Goal: Task Accomplishment & Management: Use online tool/utility

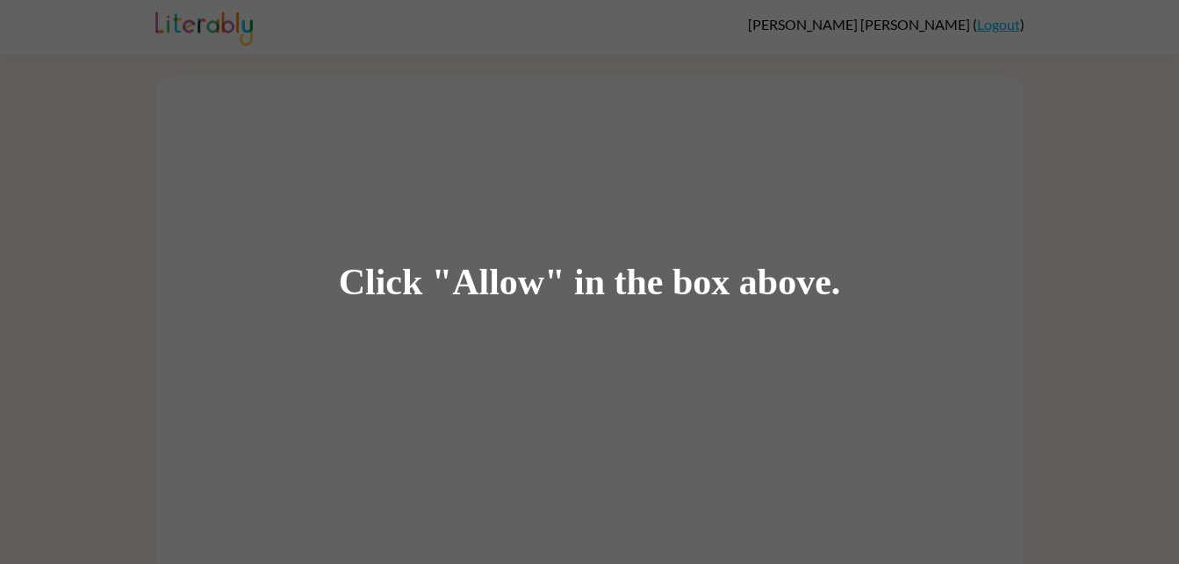
click at [479, 272] on div "Click "Allow" in the box above." at bounding box center [590, 283] width 502 height 40
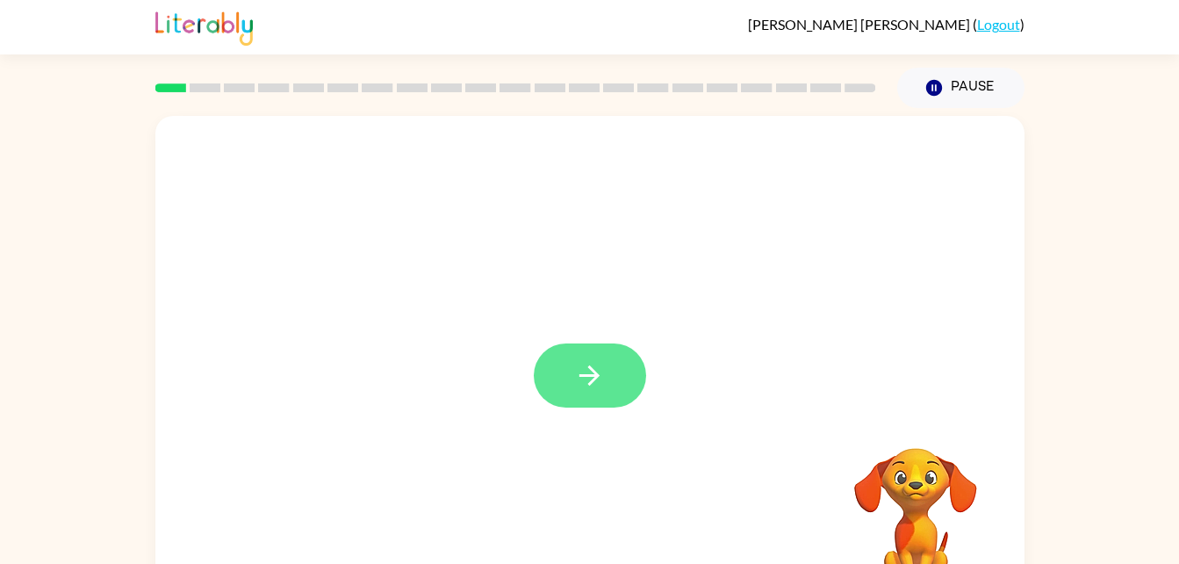
click at [598, 368] on icon "button" at bounding box center [589, 375] width 31 height 31
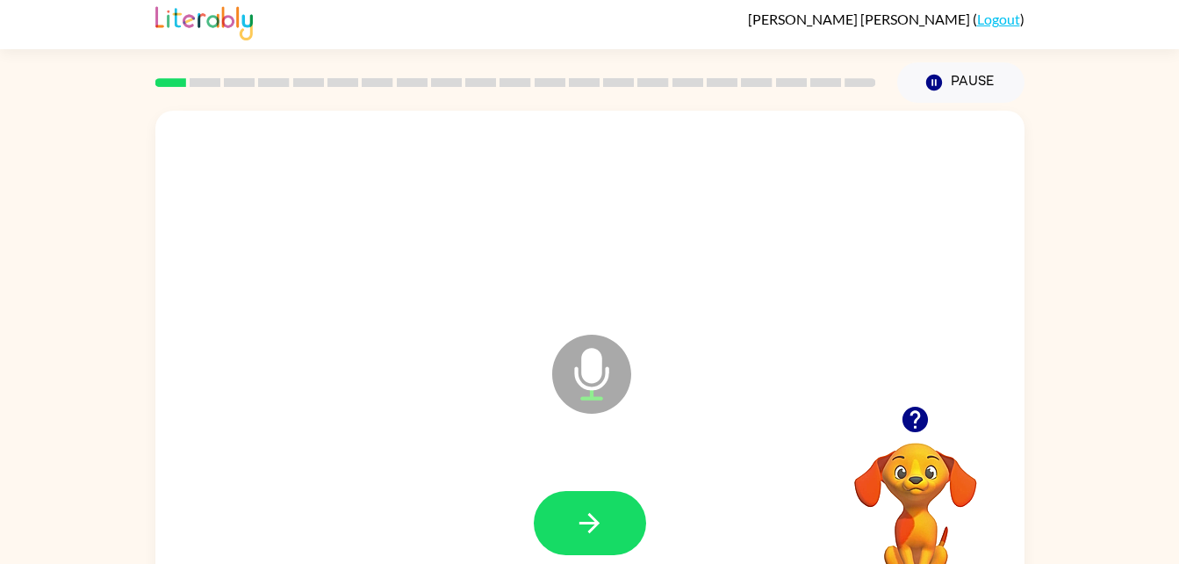
scroll to position [7, 0]
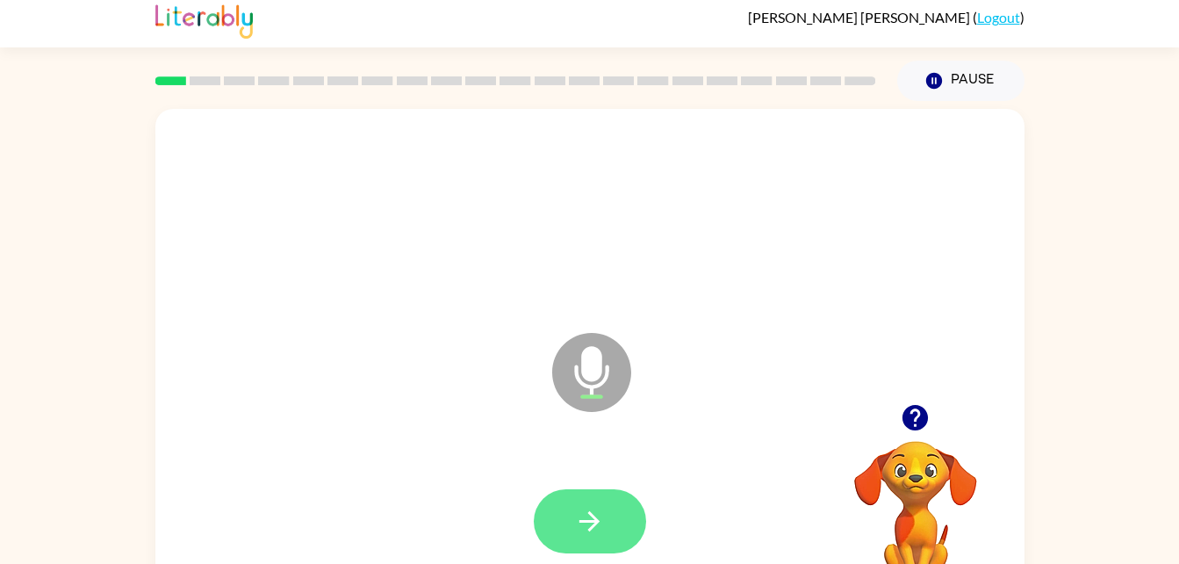
click at [590, 528] on icon "button" at bounding box center [590, 521] width 20 height 20
click at [595, 512] on icon "button" at bounding box center [589, 521] width 31 height 31
click at [587, 502] on button "button" at bounding box center [590, 521] width 112 height 64
click at [597, 518] on icon "button" at bounding box center [589, 521] width 31 height 31
click at [562, 534] on button "button" at bounding box center [590, 521] width 112 height 64
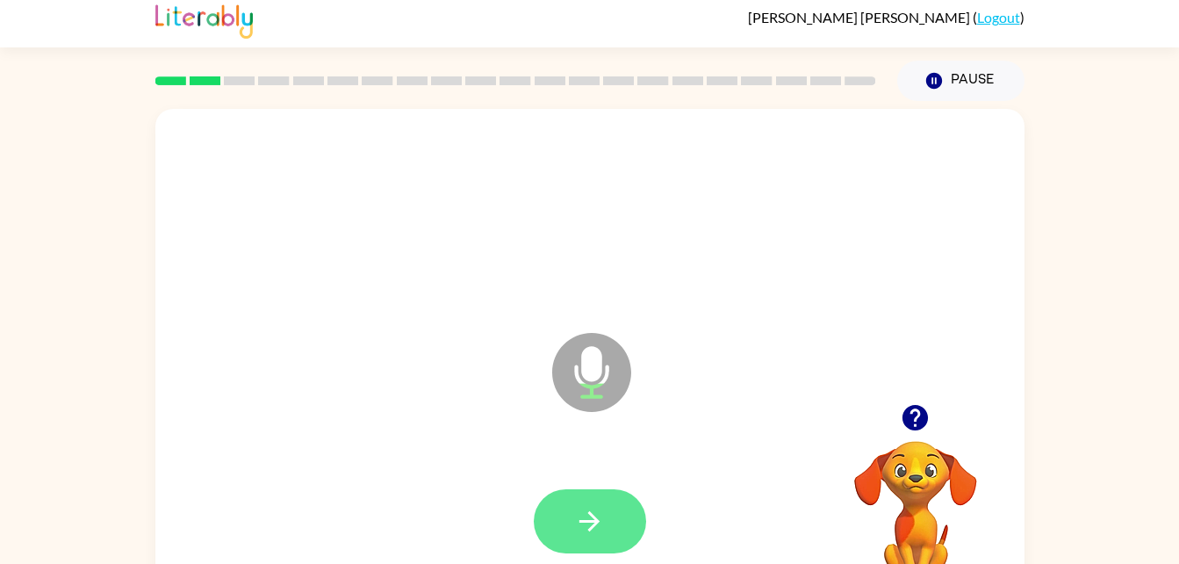
click at [568, 537] on button "button" at bounding box center [590, 521] width 112 height 64
click at [597, 511] on icon "button" at bounding box center [589, 521] width 31 height 31
click at [611, 533] on button "button" at bounding box center [590, 521] width 112 height 64
click at [616, 520] on button "button" at bounding box center [590, 521] width 112 height 64
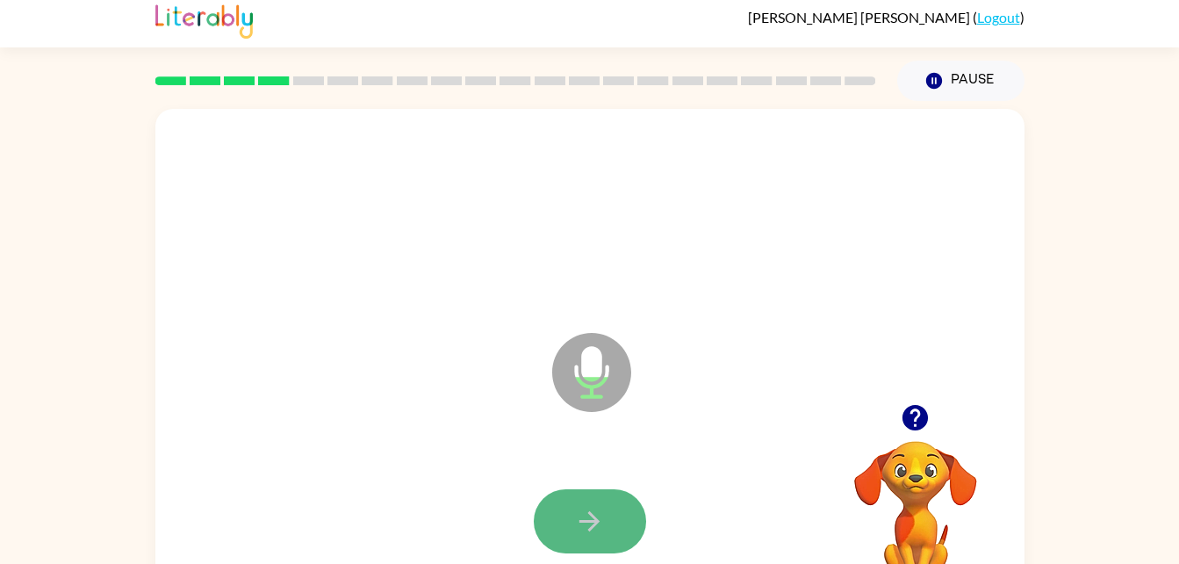
click at [602, 520] on icon "button" at bounding box center [589, 521] width 31 height 31
click at [612, 530] on button "button" at bounding box center [590, 521] width 112 height 64
click at [590, 515] on icon "button" at bounding box center [590, 521] width 20 height 20
click at [607, 505] on button "button" at bounding box center [590, 521] width 112 height 64
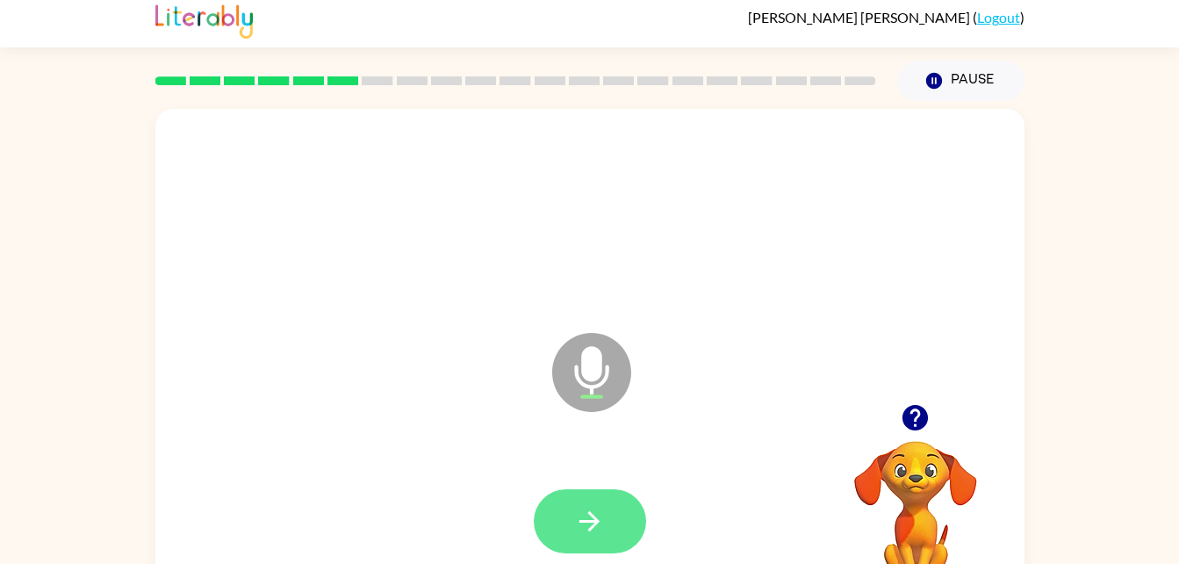
click at [598, 501] on button "button" at bounding box center [590, 521] width 112 height 64
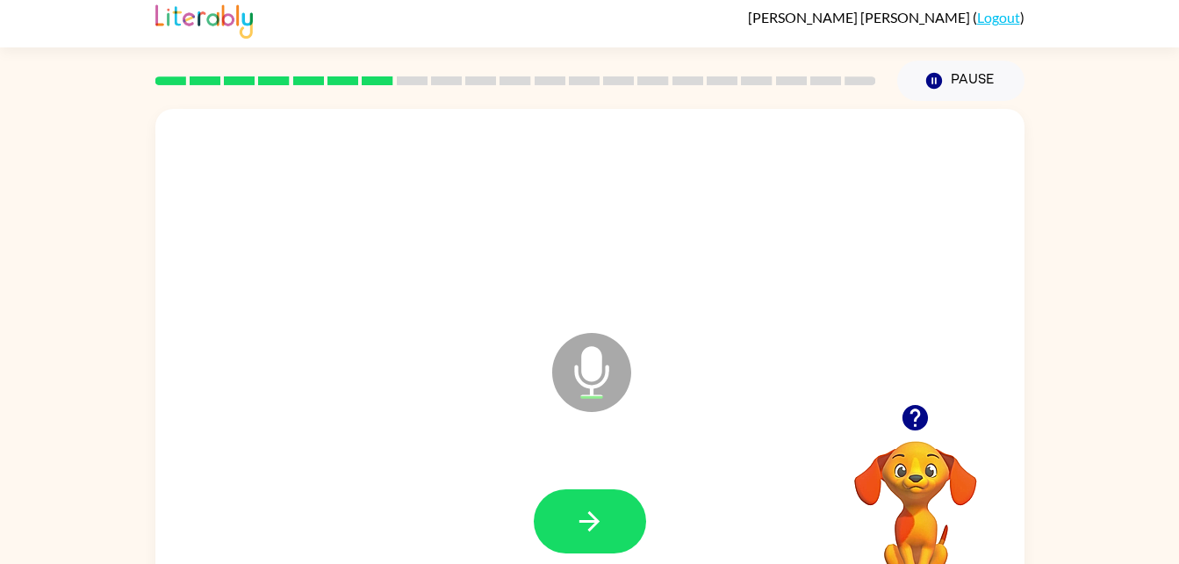
click at [4, 191] on div "Microphone The Microphone is here when it is your turn to talk Your browser mus…" at bounding box center [589, 355] width 1179 height 509
click at [595, 514] on icon "button" at bounding box center [589, 521] width 31 height 31
click at [598, 506] on icon "button" at bounding box center [589, 521] width 31 height 31
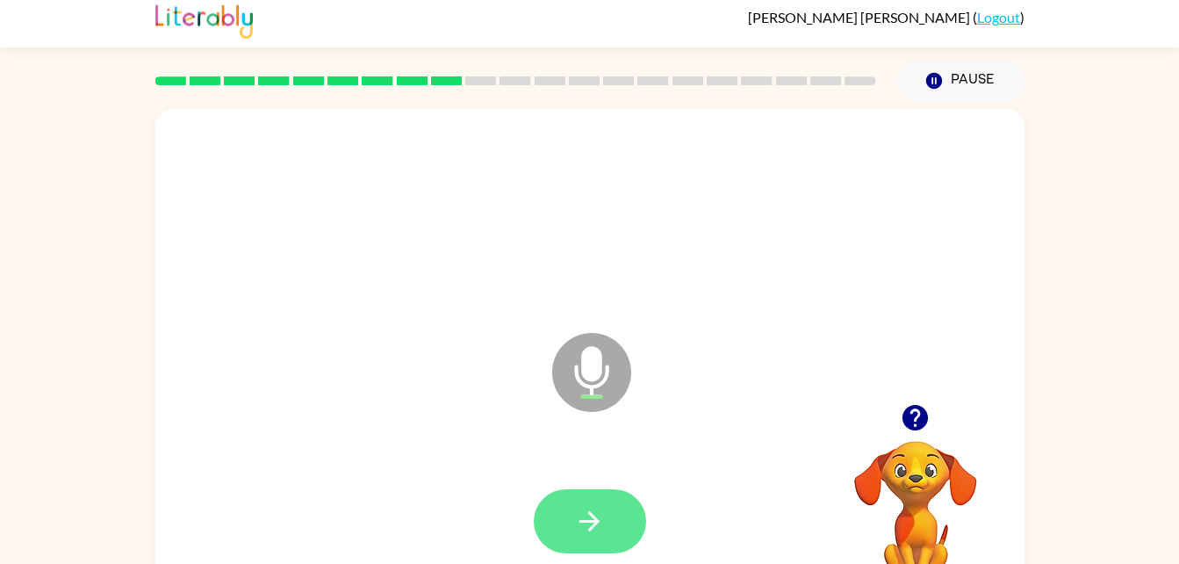
click at [601, 545] on button "button" at bounding box center [590, 521] width 112 height 64
click at [613, 507] on button "button" at bounding box center [590, 521] width 112 height 64
click at [592, 516] on icon "button" at bounding box center [590, 521] width 20 height 20
click at [578, 525] on icon "button" at bounding box center [589, 521] width 31 height 31
click at [606, 512] on button "button" at bounding box center [590, 521] width 112 height 64
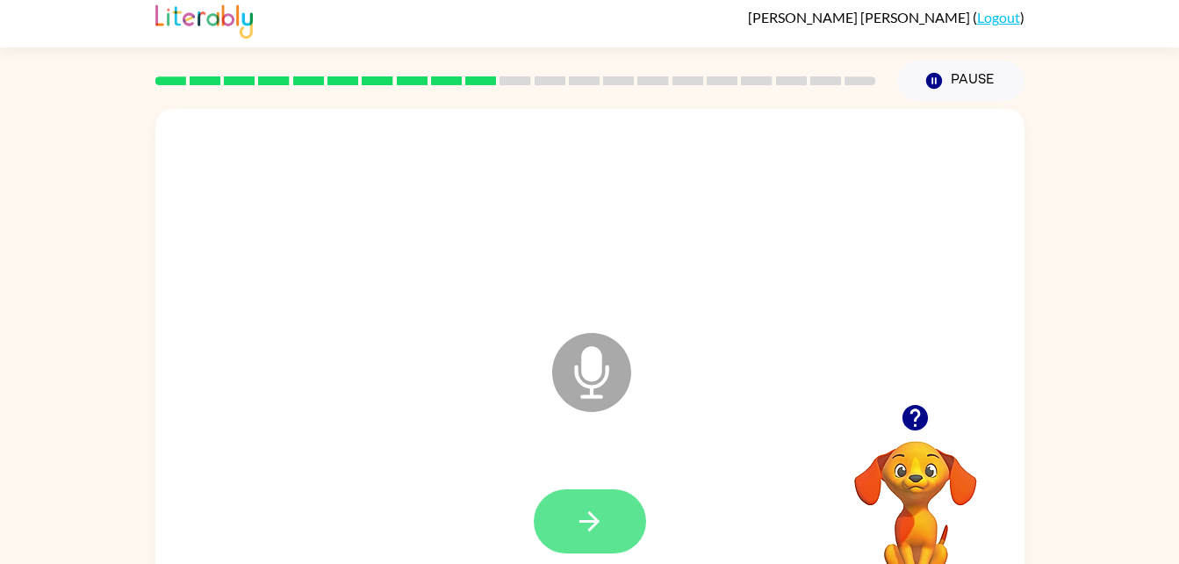
click at [581, 530] on icon "button" at bounding box center [589, 521] width 31 height 31
click at [587, 521] on icon "button" at bounding box center [590, 521] width 20 height 20
click at [582, 535] on icon "button" at bounding box center [589, 521] width 31 height 31
click at [597, 539] on button "button" at bounding box center [590, 521] width 112 height 64
click at [616, 521] on button "button" at bounding box center [590, 521] width 112 height 64
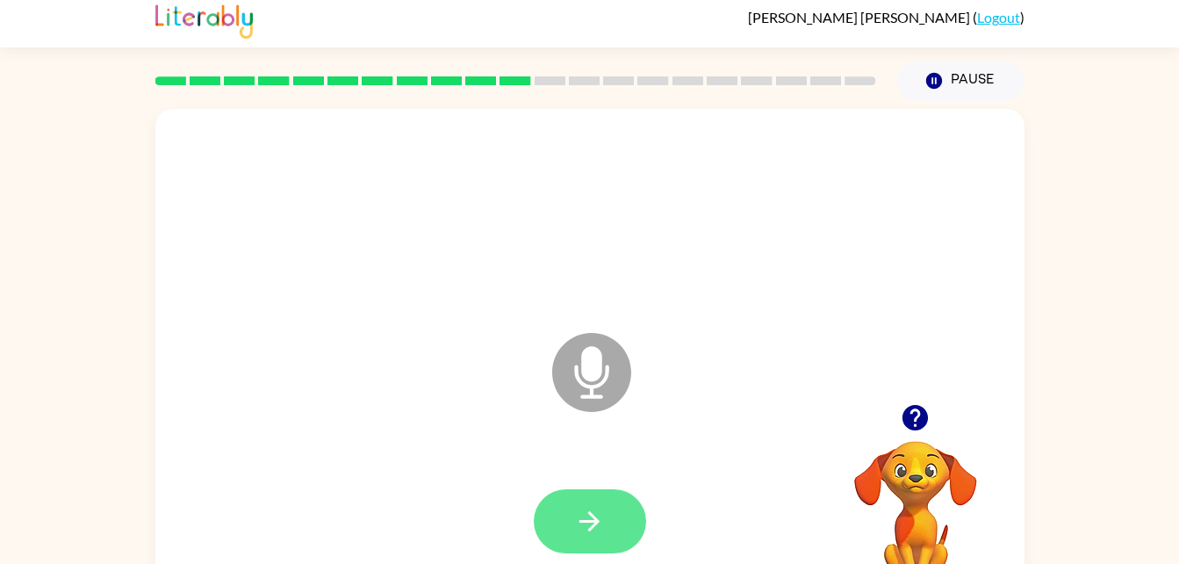
click at [578, 515] on icon "button" at bounding box center [589, 521] width 31 height 31
click at [609, 531] on button "button" at bounding box center [590, 521] width 112 height 64
click at [616, 492] on button "button" at bounding box center [590, 521] width 112 height 64
click at [549, 501] on button "button" at bounding box center [590, 521] width 112 height 64
click at [587, 527] on icon "button" at bounding box center [589, 521] width 31 height 31
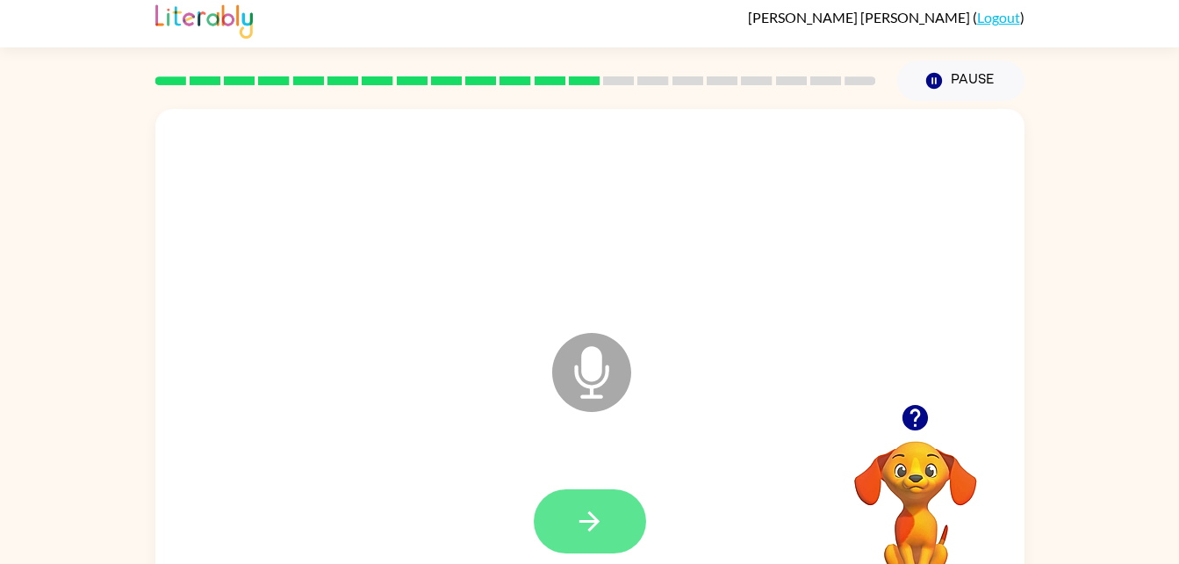
click at [577, 507] on icon "button" at bounding box center [589, 521] width 31 height 31
click at [587, 524] on icon "button" at bounding box center [589, 521] width 31 height 31
click at [608, 515] on button "button" at bounding box center [590, 521] width 112 height 64
click at [588, 523] on icon "button" at bounding box center [589, 521] width 31 height 31
click at [589, 506] on icon "button" at bounding box center [589, 521] width 31 height 31
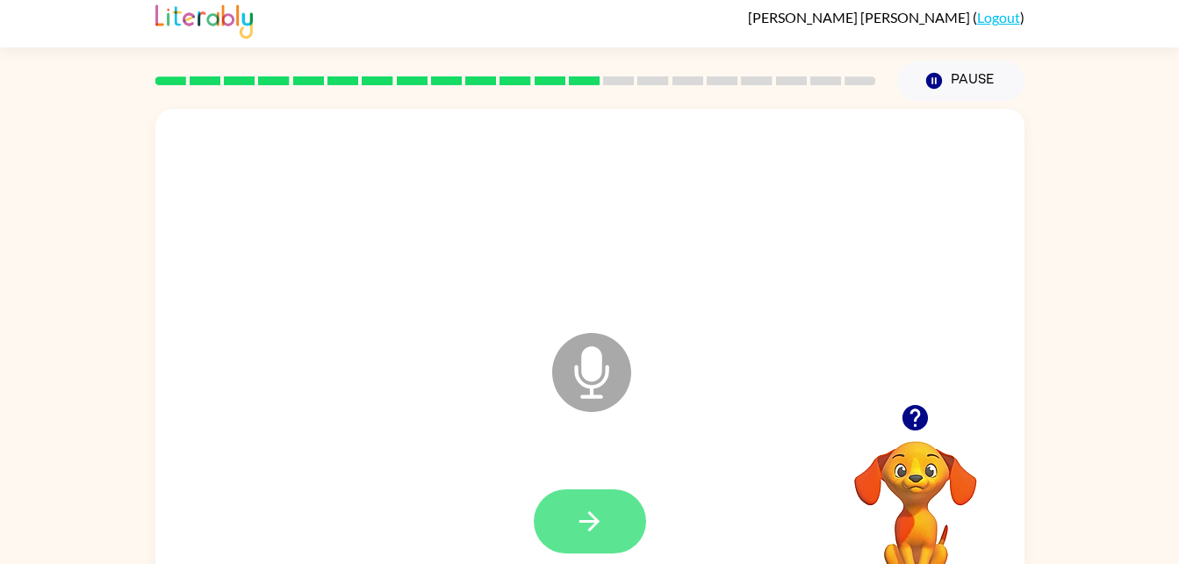
click at [584, 509] on icon "button" at bounding box center [589, 521] width 31 height 31
click at [580, 533] on icon "button" at bounding box center [589, 521] width 31 height 31
click at [583, 509] on icon "button" at bounding box center [589, 521] width 31 height 31
click at [621, 501] on button "button" at bounding box center [590, 521] width 112 height 64
click at [580, 525] on icon "button" at bounding box center [589, 521] width 31 height 31
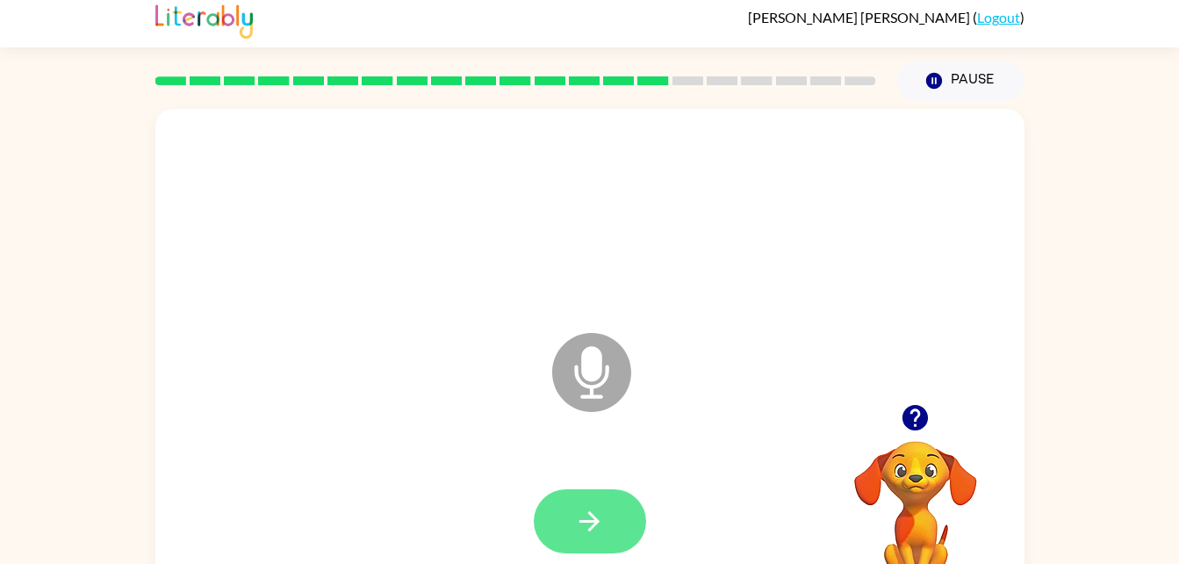
click at [610, 532] on button "button" at bounding box center [590, 521] width 112 height 64
click at [591, 499] on button "button" at bounding box center [590, 521] width 112 height 64
click at [593, 515] on icon "button" at bounding box center [590, 521] width 20 height 20
click at [579, 537] on button "button" at bounding box center [590, 521] width 112 height 64
click at [581, 512] on icon "button" at bounding box center [589, 521] width 31 height 31
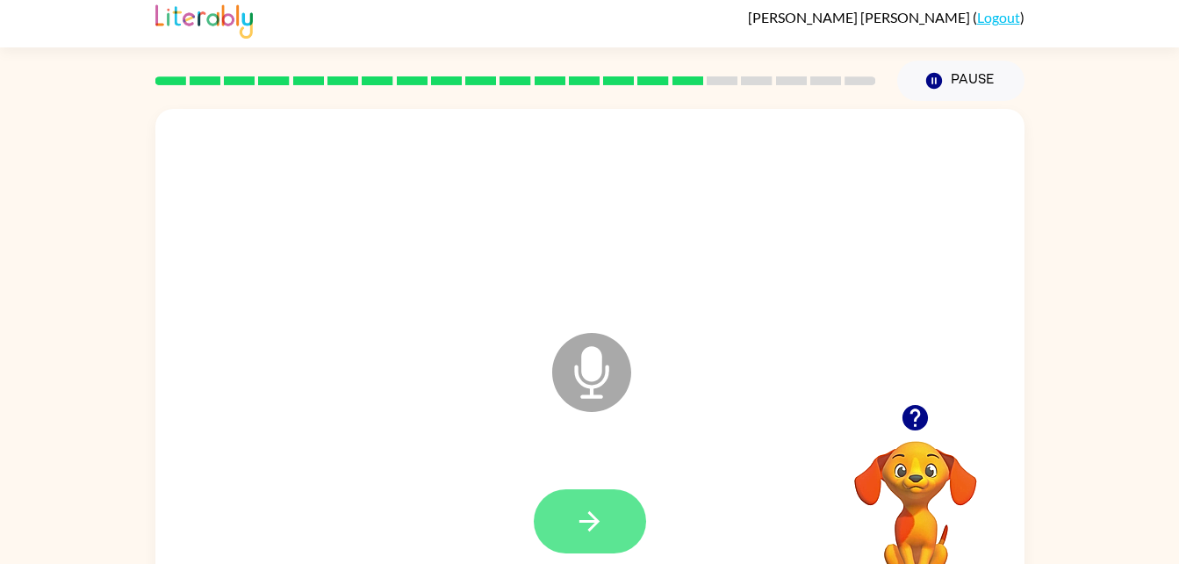
click at [578, 518] on icon "button" at bounding box center [589, 521] width 31 height 31
click at [590, 510] on icon "button" at bounding box center [589, 521] width 31 height 31
click at [595, 506] on icon "button" at bounding box center [589, 521] width 31 height 31
click at [589, 535] on icon "button" at bounding box center [589, 521] width 31 height 31
click at [588, 521] on icon "button" at bounding box center [590, 521] width 20 height 20
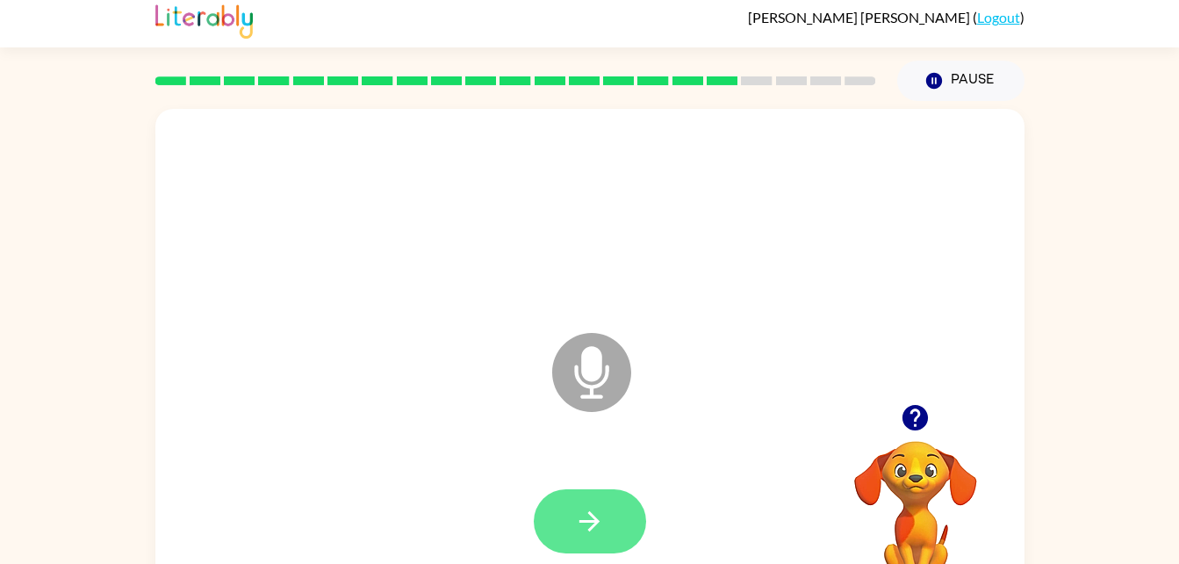
click at [588, 544] on button "button" at bounding box center [590, 521] width 112 height 64
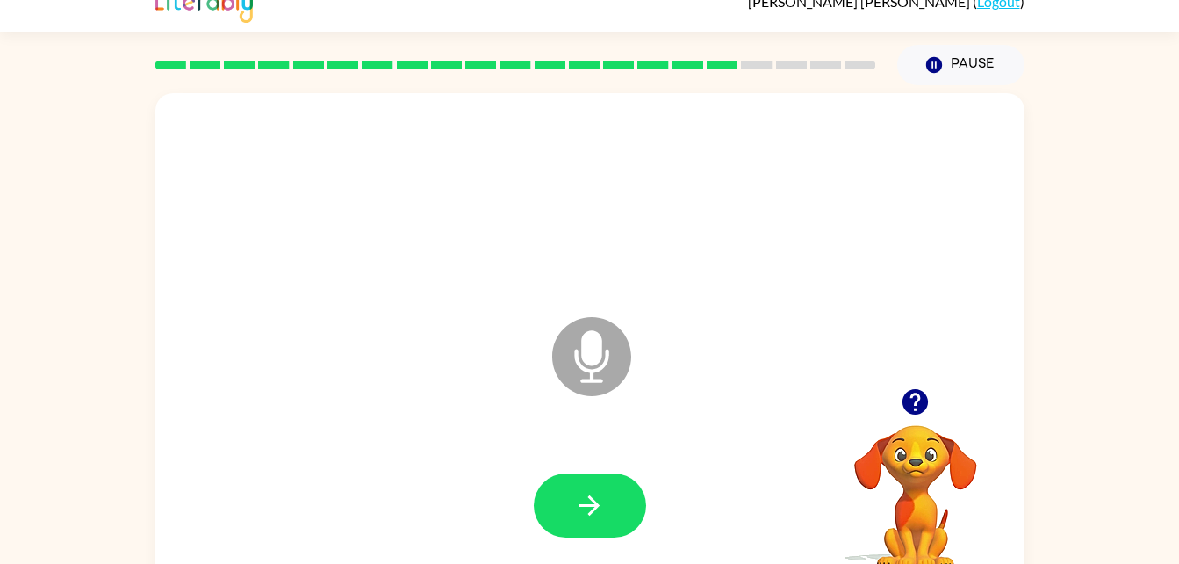
scroll to position [54, 0]
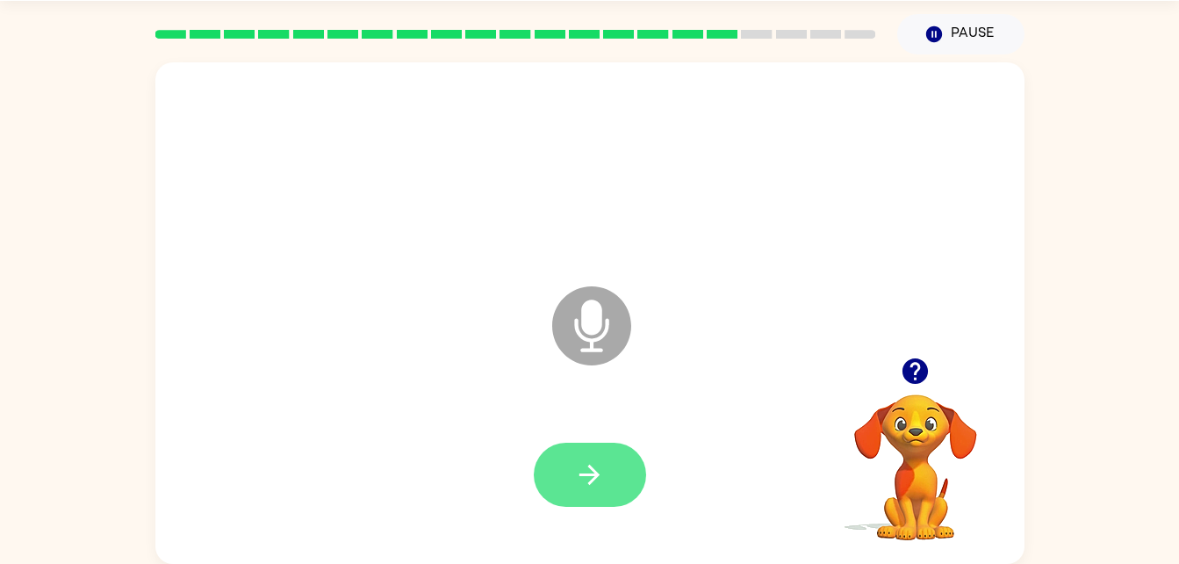
click at [605, 471] on button "button" at bounding box center [590, 475] width 112 height 64
click at [587, 468] on icon "button" at bounding box center [589, 474] width 31 height 31
click at [580, 463] on icon "button" at bounding box center [589, 474] width 31 height 31
click at [600, 500] on button "button" at bounding box center [590, 475] width 112 height 64
click at [603, 468] on icon "button" at bounding box center [589, 474] width 31 height 31
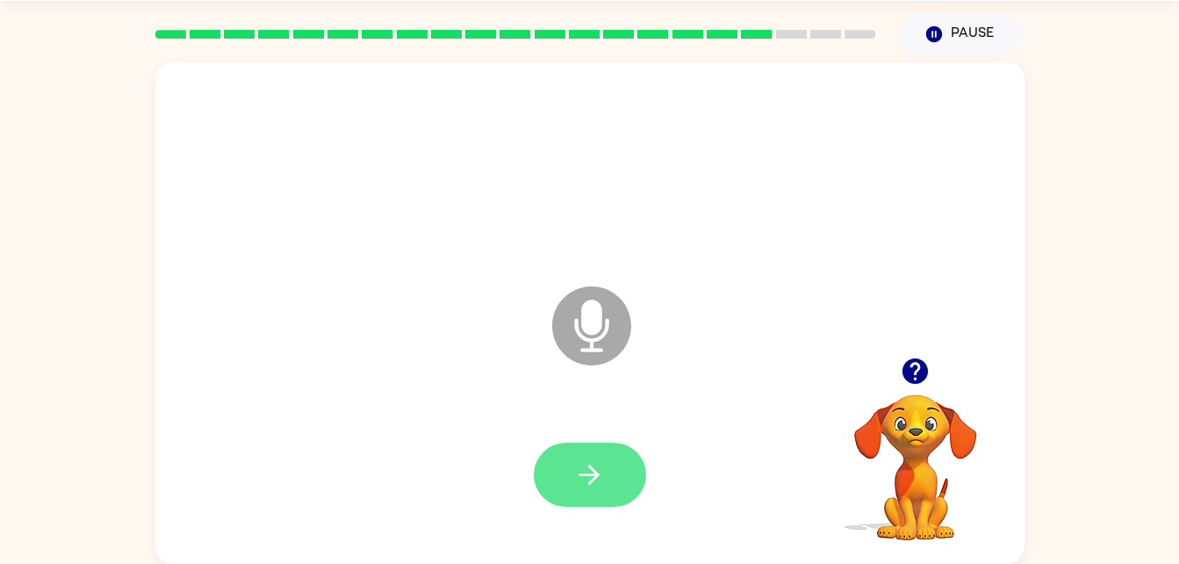
click at [608, 460] on button "button" at bounding box center [590, 475] width 112 height 64
click at [629, 502] on button "button" at bounding box center [590, 475] width 112 height 64
click at [594, 477] on icon "button" at bounding box center [589, 474] width 31 height 31
click at [581, 480] on icon "button" at bounding box center [589, 474] width 31 height 31
click at [591, 480] on icon "button" at bounding box center [590, 475] width 20 height 20
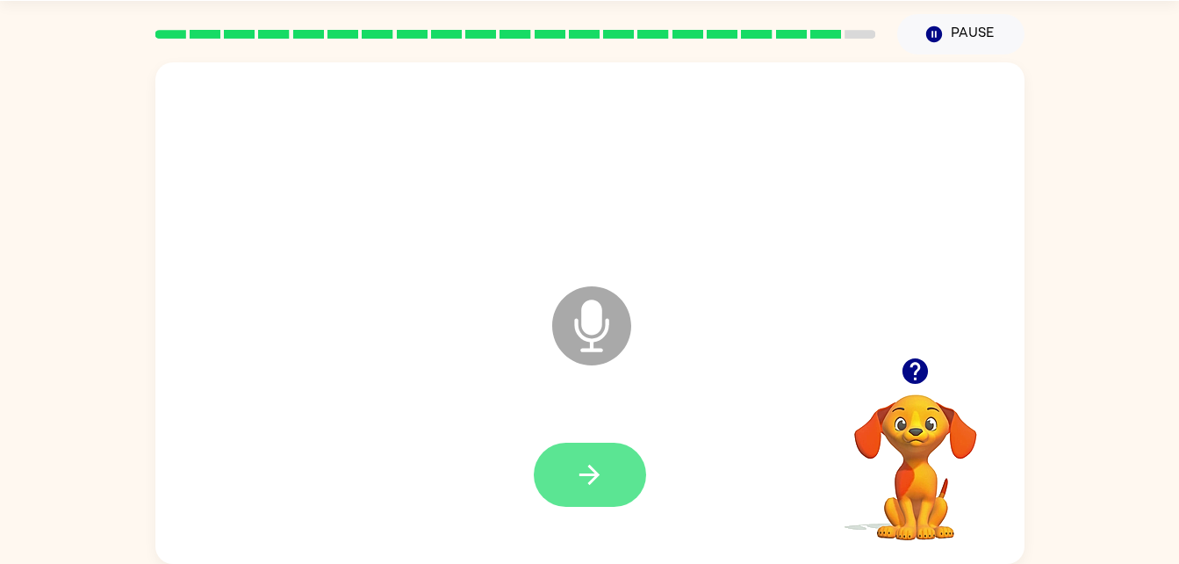
click at [573, 482] on button "button" at bounding box center [590, 475] width 112 height 64
click at [593, 471] on icon "button" at bounding box center [590, 475] width 20 height 20
click at [624, 499] on button "button" at bounding box center [590, 475] width 112 height 64
click at [588, 490] on button "button" at bounding box center [590, 475] width 112 height 64
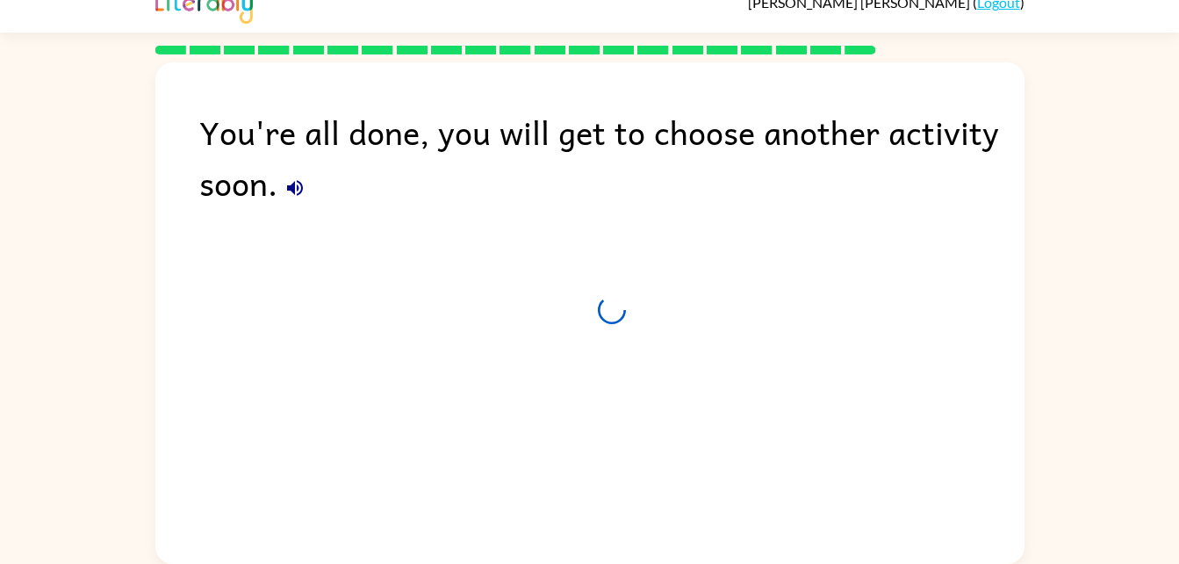
scroll to position [22, 0]
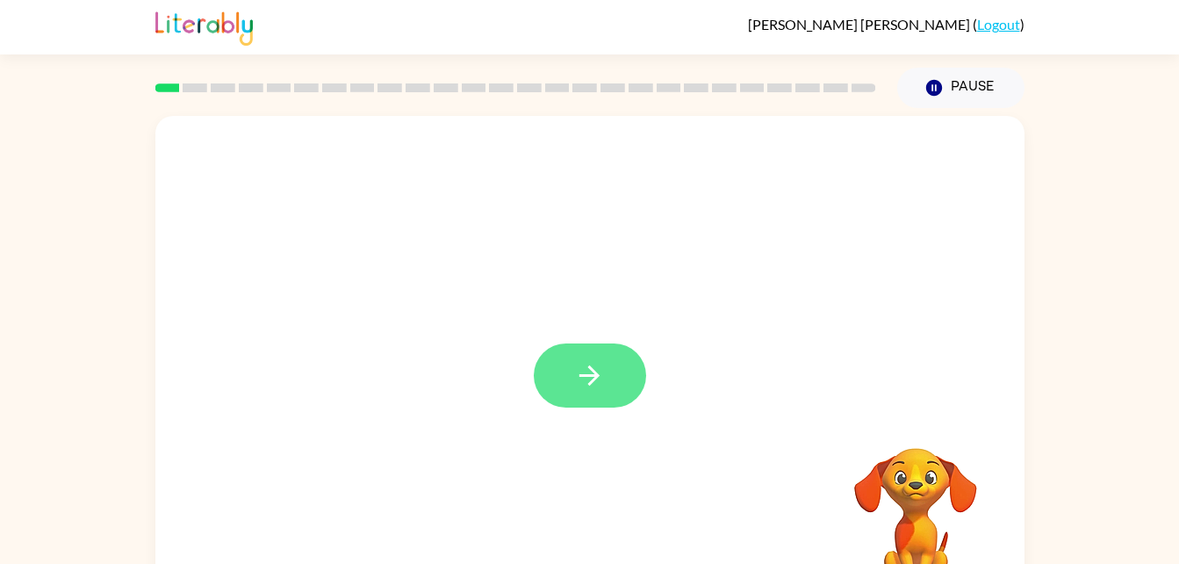
click at [586, 381] on icon "button" at bounding box center [589, 375] width 31 height 31
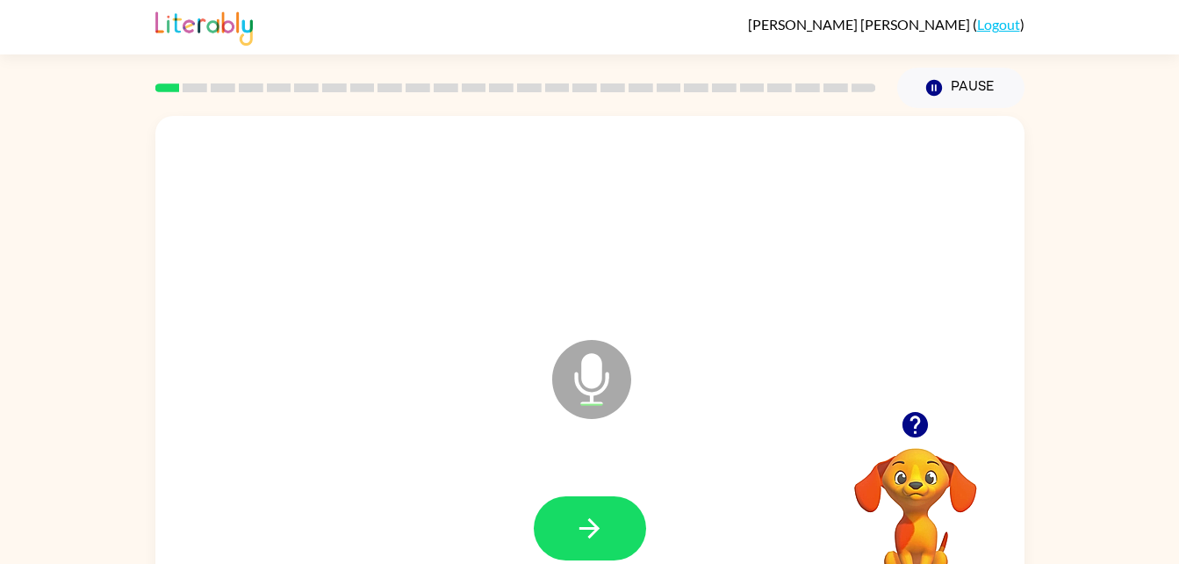
click at [599, 486] on div at bounding box center [590, 529] width 834 height 144
click at [567, 538] on button "button" at bounding box center [590, 528] width 112 height 64
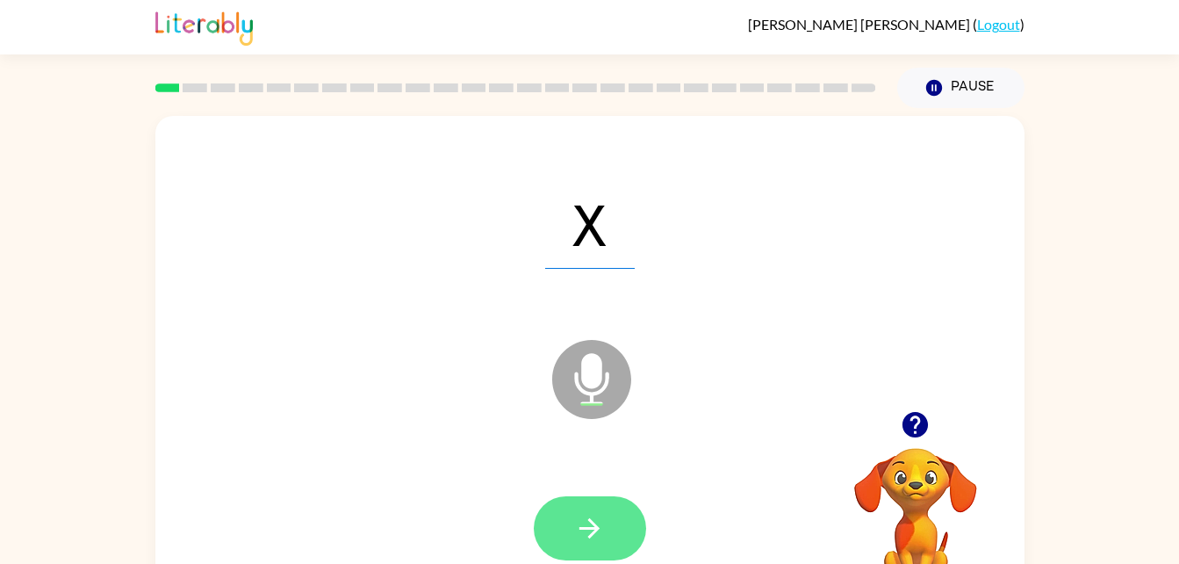
click at [588, 520] on icon "button" at bounding box center [590, 528] width 20 height 20
click at [619, 524] on button "button" at bounding box center [590, 528] width 112 height 64
click at [564, 533] on button "button" at bounding box center [590, 528] width 112 height 64
click at [607, 545] on button "button" at bounding box center [590, 528] width 112 height 64
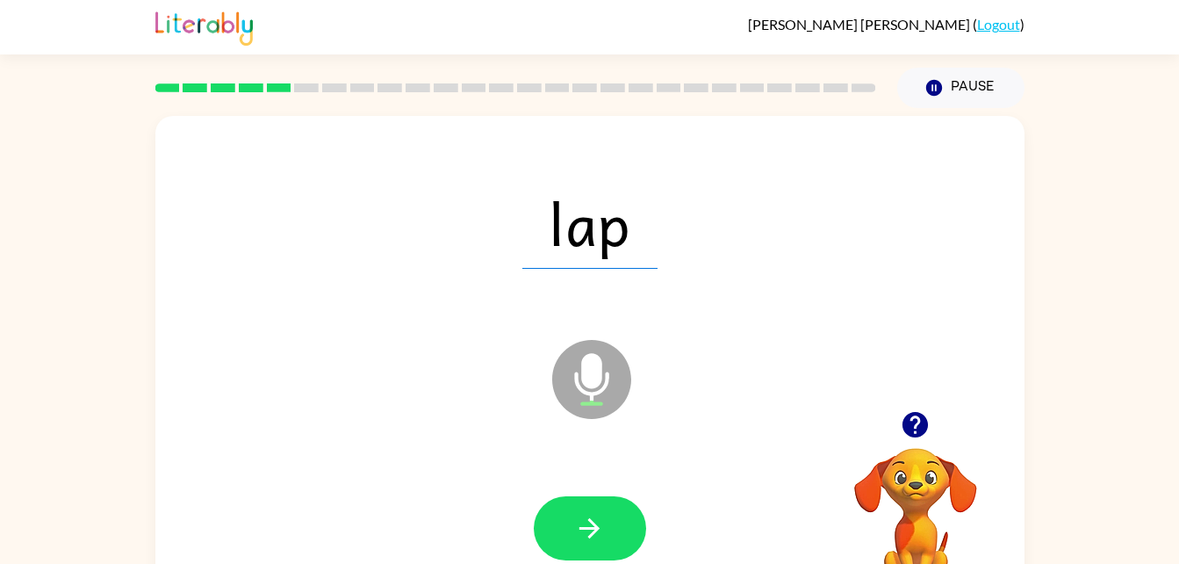
click at [668, 539] on div at bounding box center [590, 529] width 834 height 144
click at [550, 543] on button "button" at bounding box center [590, 528] width 112 height 64
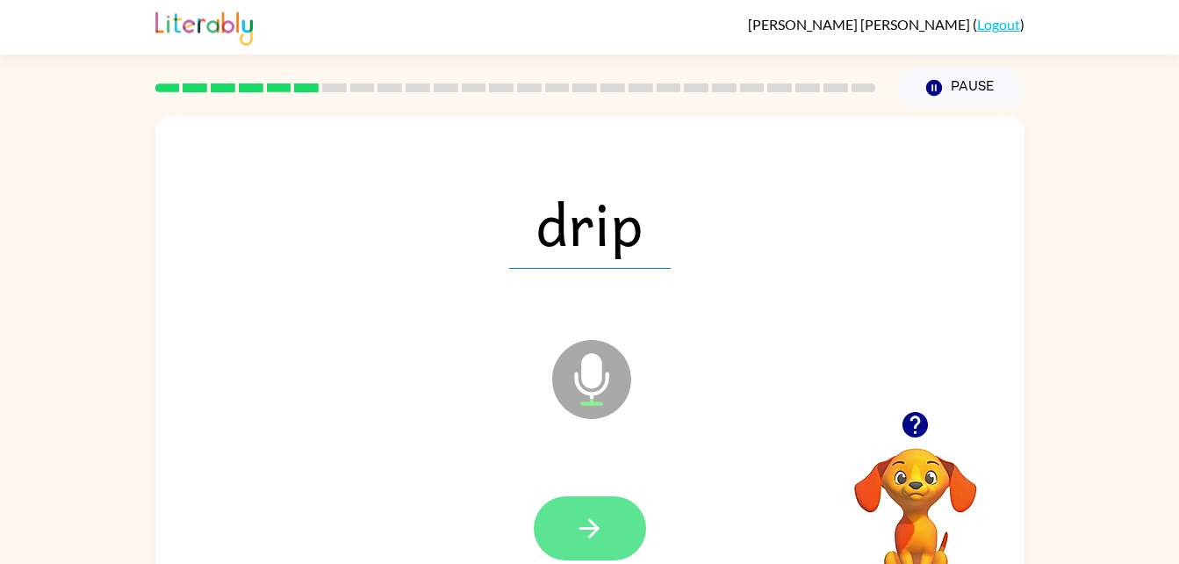
click at [588, 531] on icon "button" at bounding box center [589, 528] width 31 height 31
click at [600, 521] on icon "button" at bounding box center [589, 528] width 31 height 31
click at [584, 530] on icon "button" at bounding box center [589, 528] width 31 height 31
click at [608, 537] on button "button" at bounding box center [590, 528] width 112 height 64
click at [610, 544] on button "button" at bounding box center [590, 528] width 112 height 64
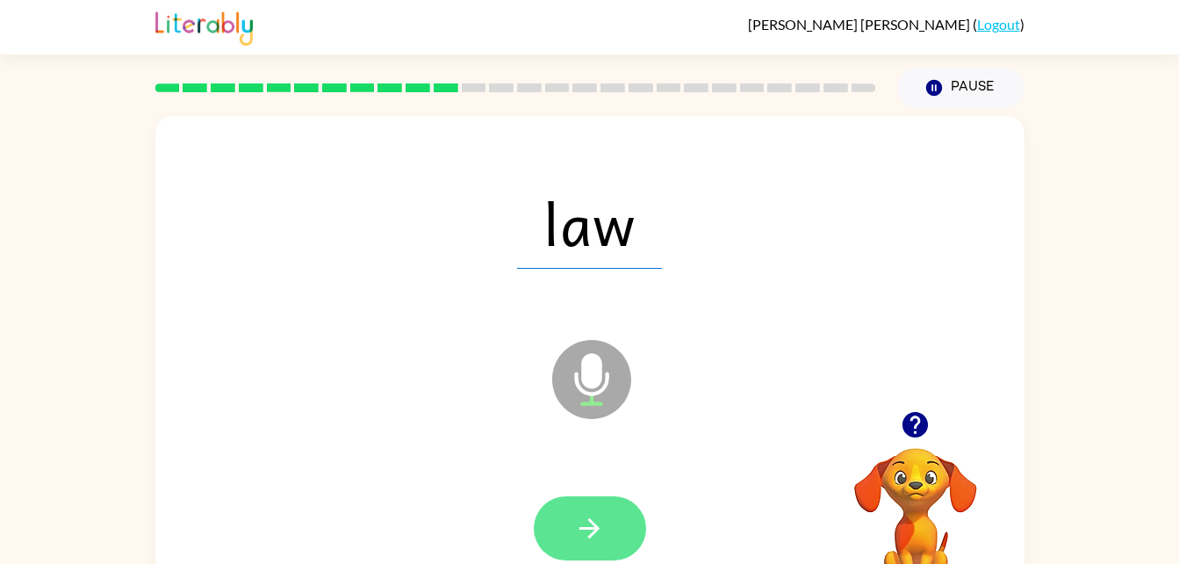
click at [616, 499] on button "button" at bounding box center [590, 528] width 112 height 64
click at [580, 557] on button "button" at bounding box center [590, 528] width 112 height 64
click at [601, 518] on icon "button" at bounding box center [589, 528] width 31 height 31
click at [616, 519] on button "button" at bounding box center [590, 528] width 112 height 64
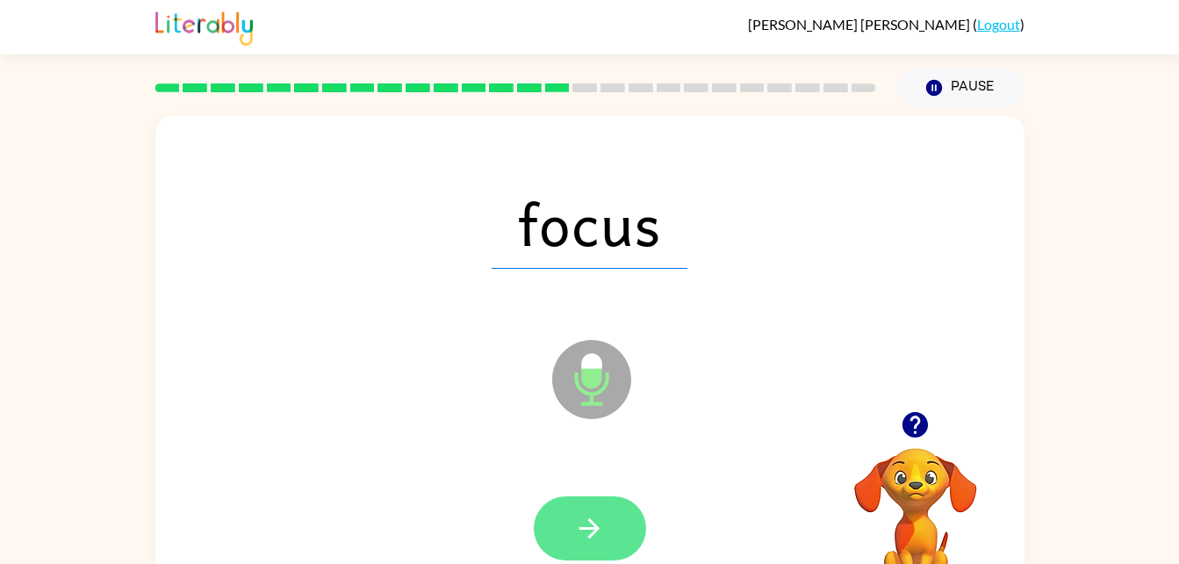
click at [583, 525] on icon "button" at bounding box center [589, 528] width 31 height 31
click at [602, 538] on icon "button" at bounding box center [589, 528] width 31 height 31
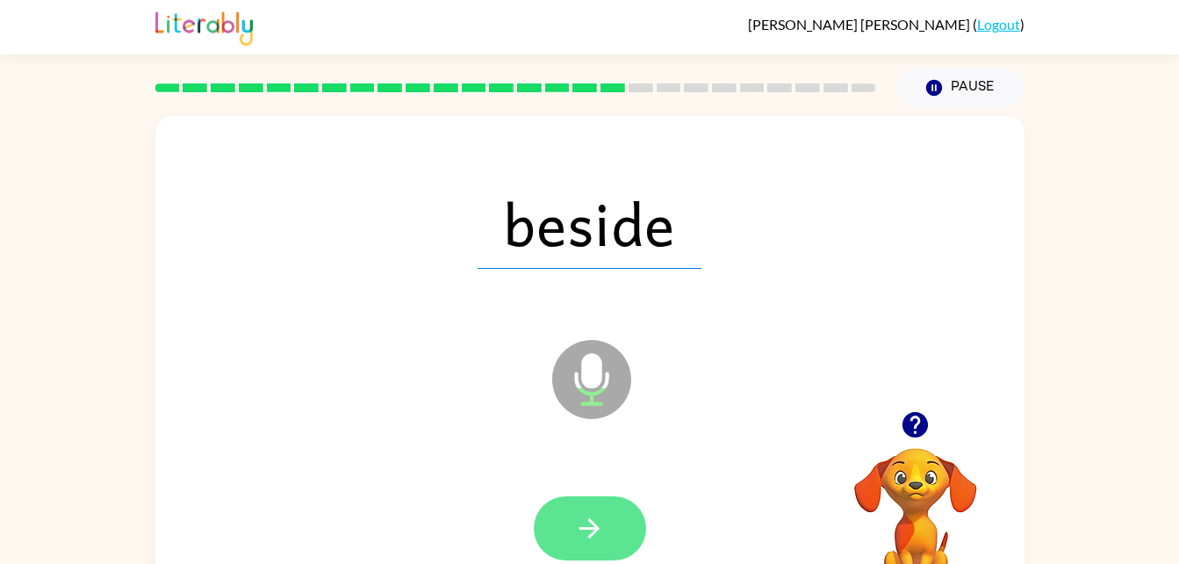
click at [594, 507] on button "button" at bounding box center [590, 528] width 112 height 64
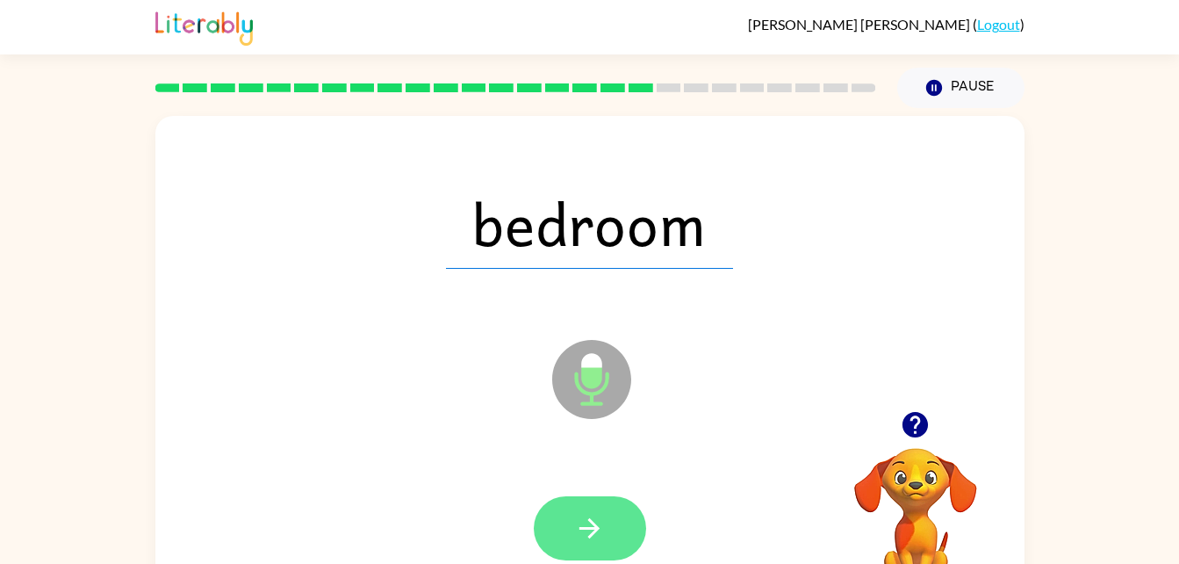
click at [589, 542] on icon "button" at bounding box center [589, 528] width 31 height 31
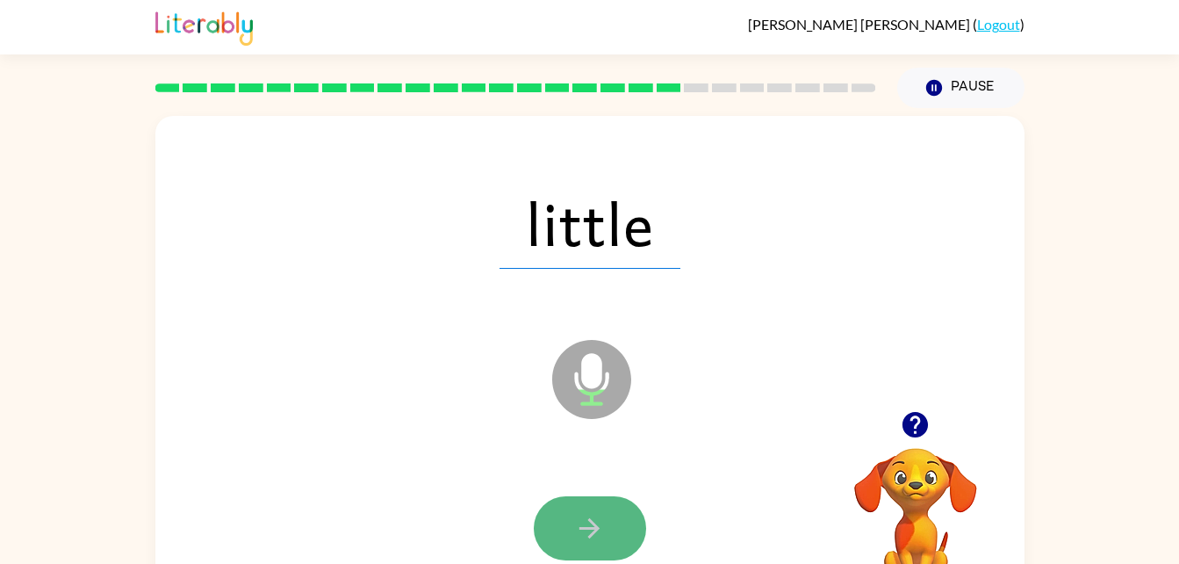
click at [617, 533] on button "button" at bounding box center [590, 528] width 112 height 64
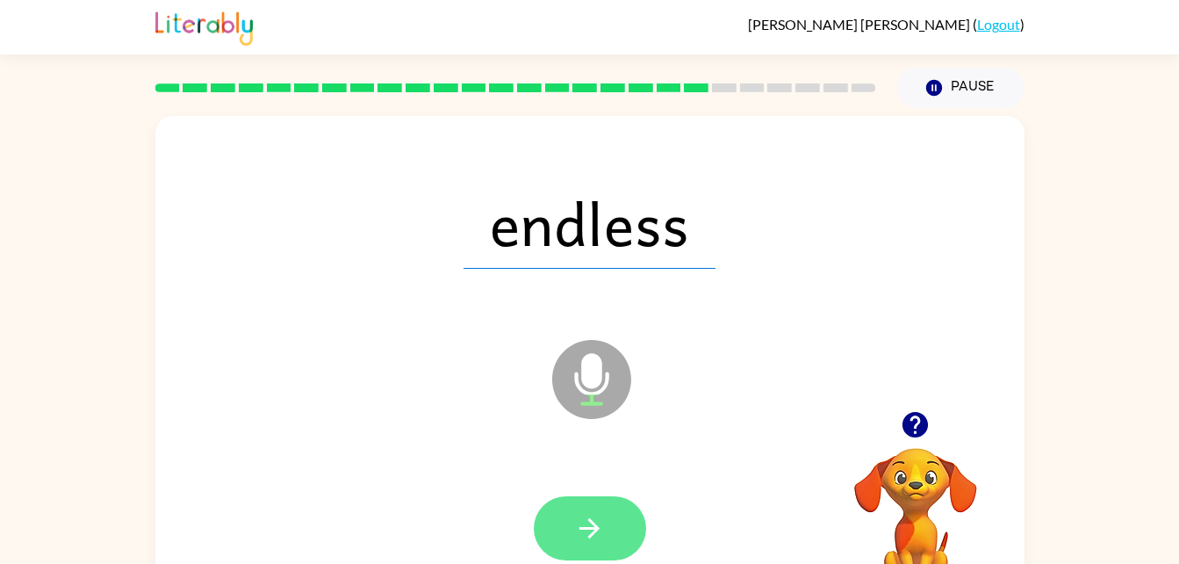
click at [578, 496] on button "button" at bounding box center [590, 528] width 112 height 64
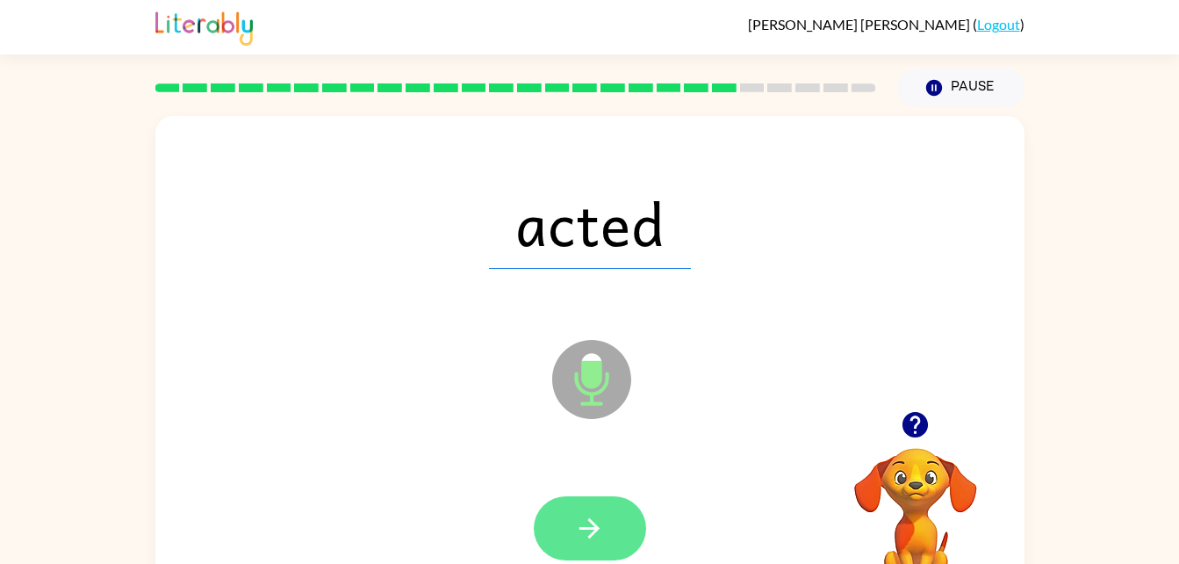
click at [580, 518] on icon "button" at bounding box center [589, 528] width 31 height 31
click at [578, 538] on icon "button" at bounding box center [589, 528] width 31 height 31
click at [592, 520] on icon "button" at bounding box center [589, 528] width 31 height 31
click at [600, 530] on icon "button" at bounding box center [589, 528] width 31 height 31
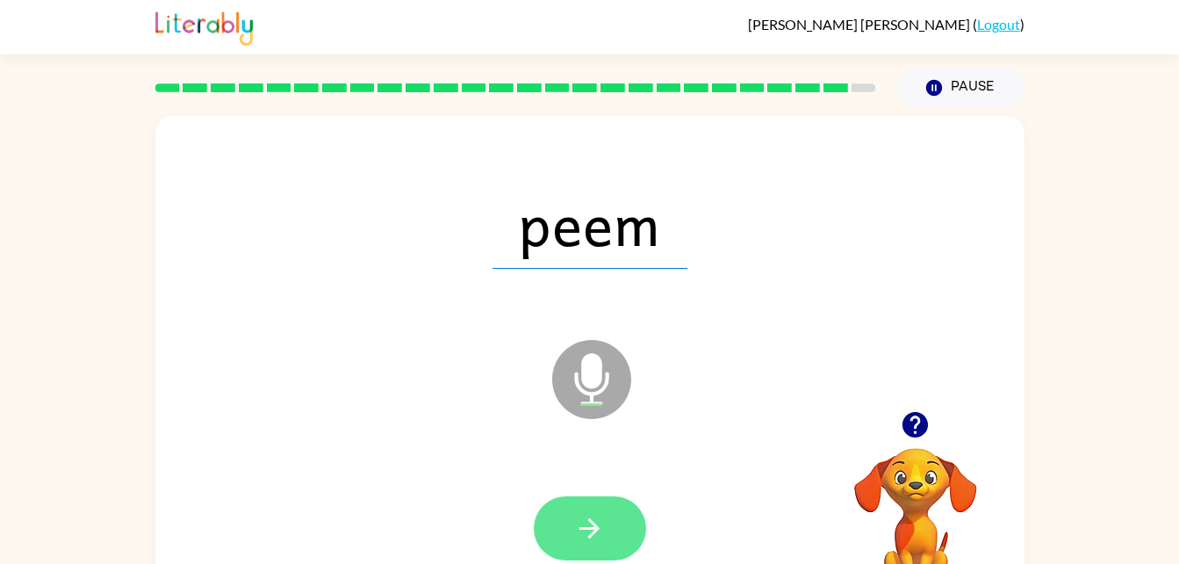
click at [602, 530] on icon "button" at bounding box center [589, 528] width 31 height 31
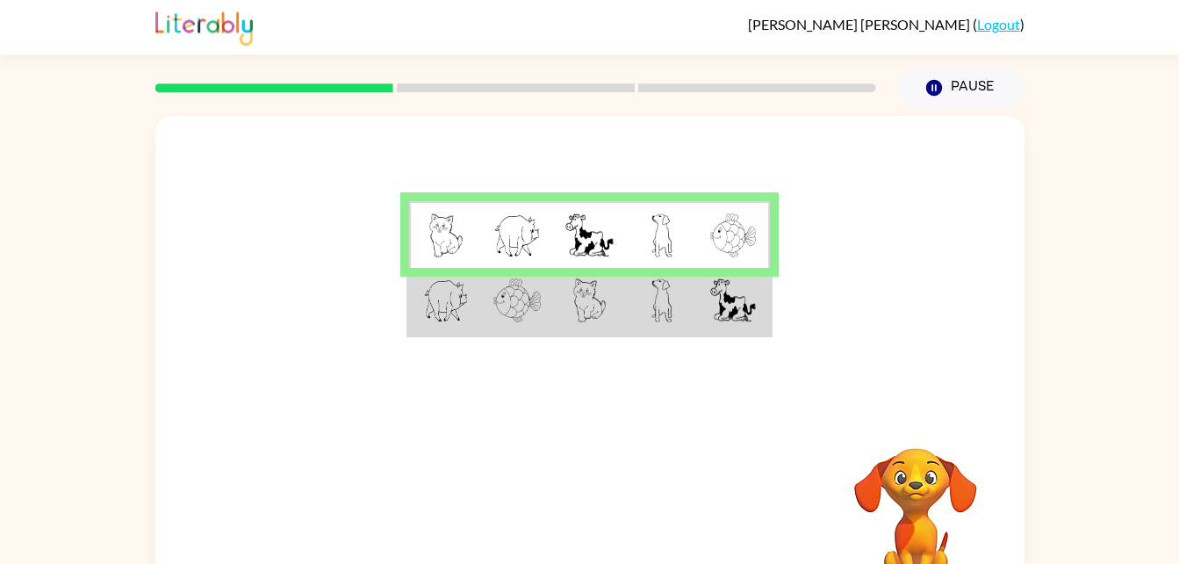
click at [435, 292] on img at bounding box center [446, 300] width 46 height 44
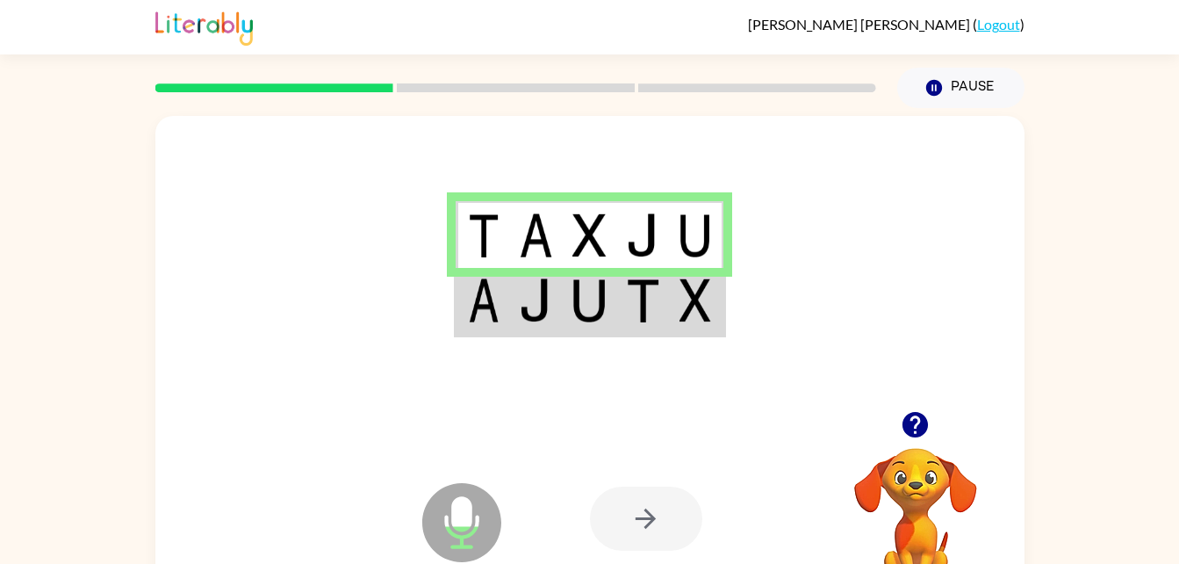
click at [532, 309] on img at bounding box center [535, 300] width 33 height 44
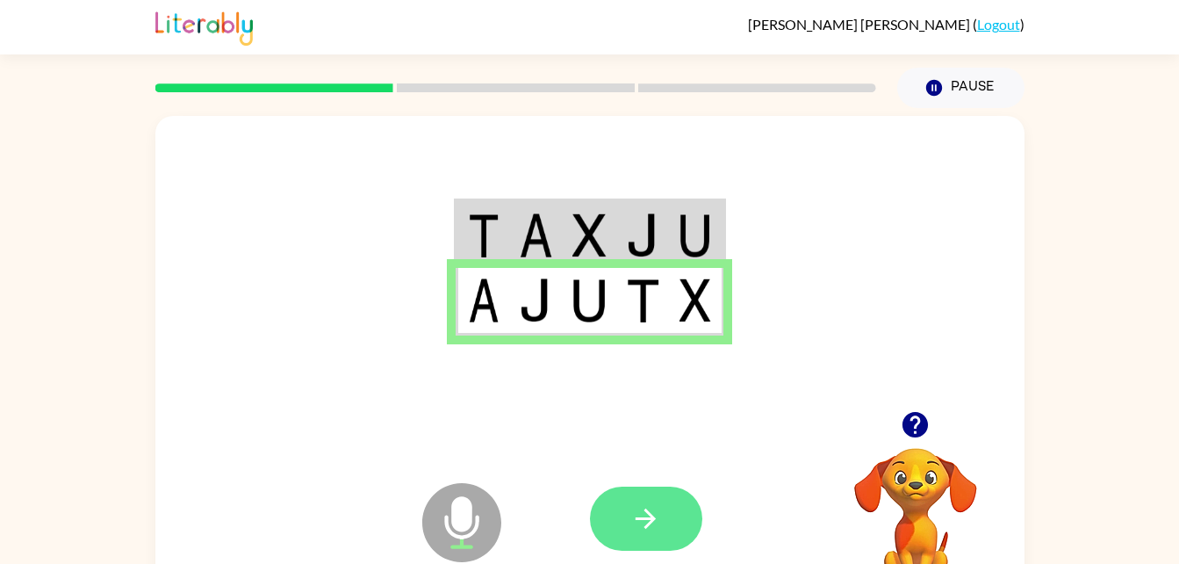
click at [649, 522] on icon "button" at bounding box center [646, 518] width 20 height 20
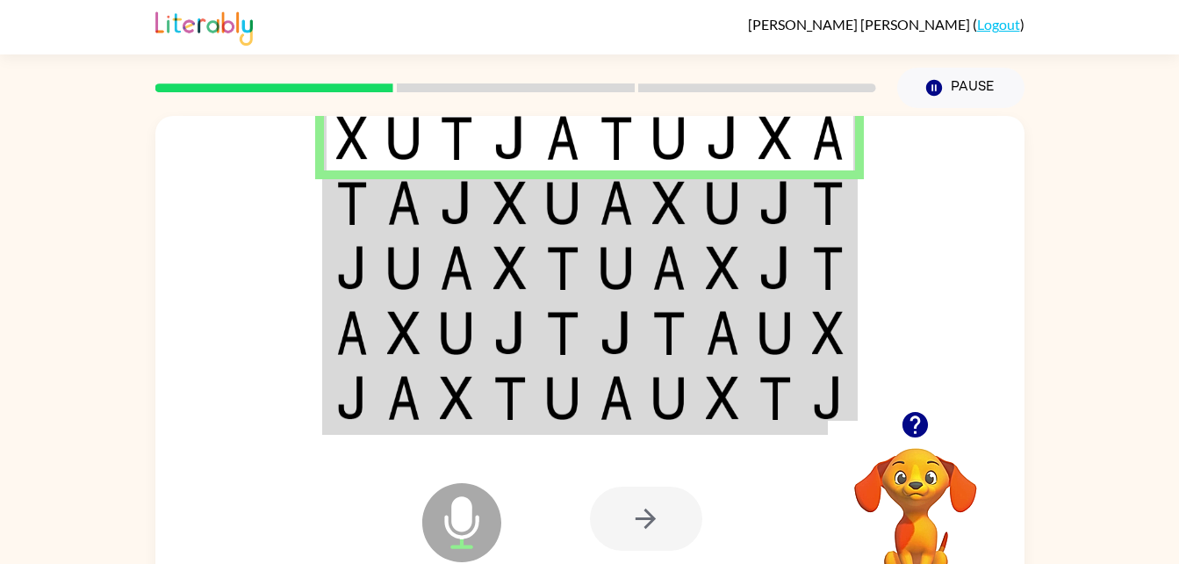
click at [392, 213] on img at bounding box center [403, 203] width 33 height 44
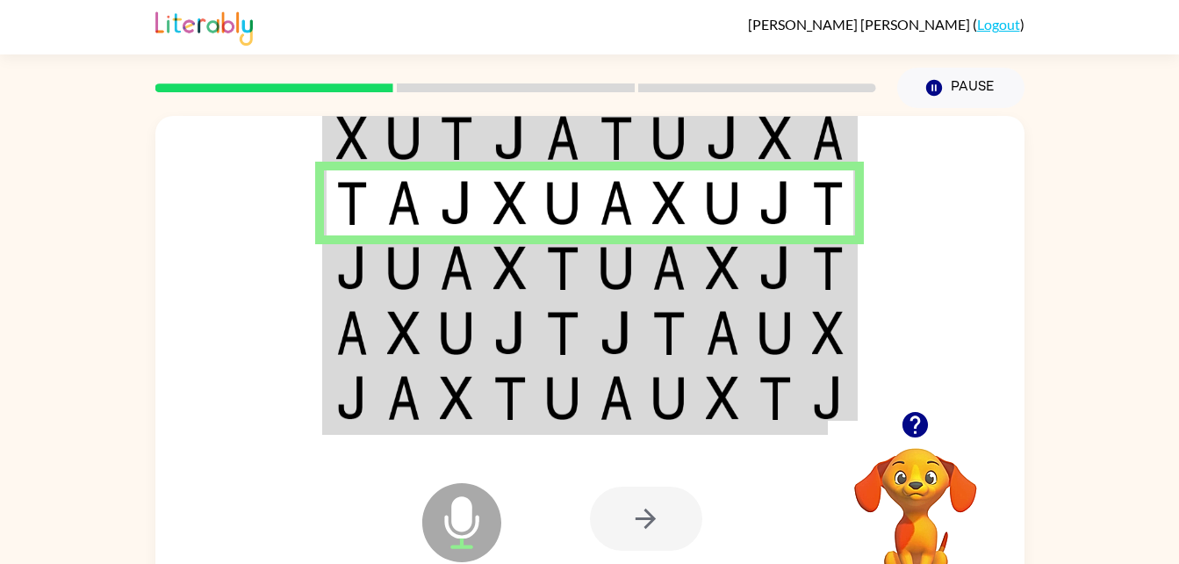
click at [355, 277] on img at bounding box center [352, 268] width 32 height 44
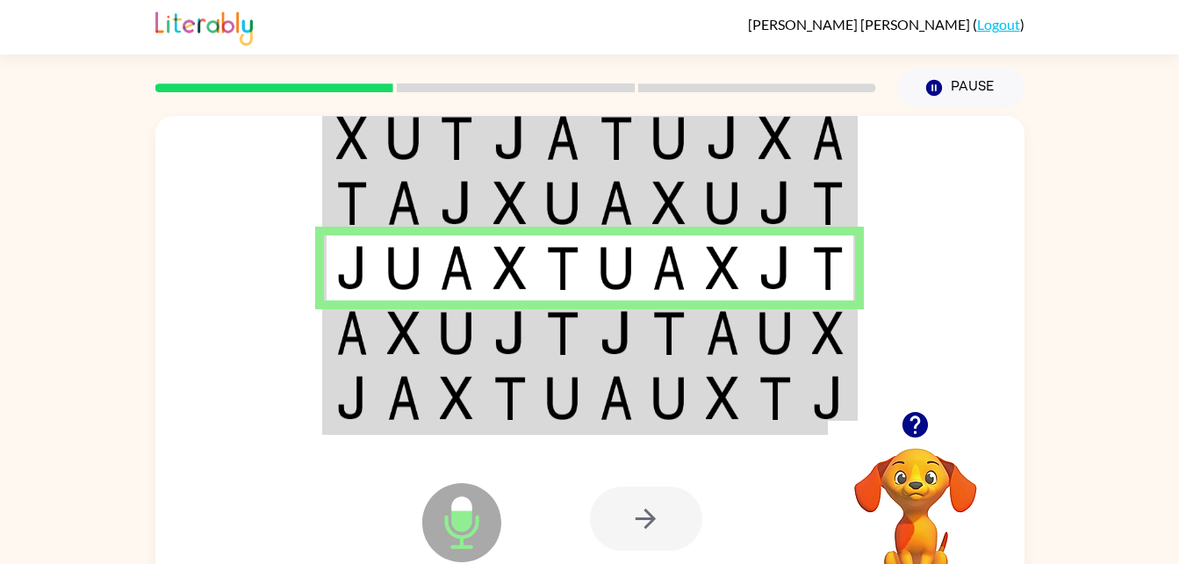
click at [382, 309] on td at bounding box center [405, 332] width 54 height 65
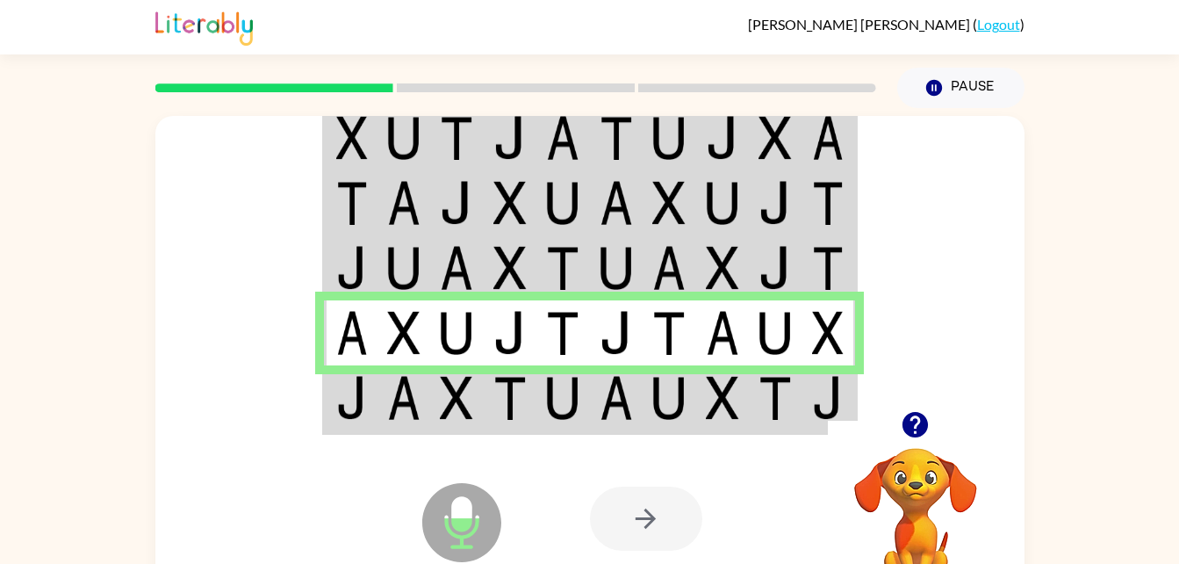
click at [371, 408] on td at bounding box center [351, 399] width 54 height 68
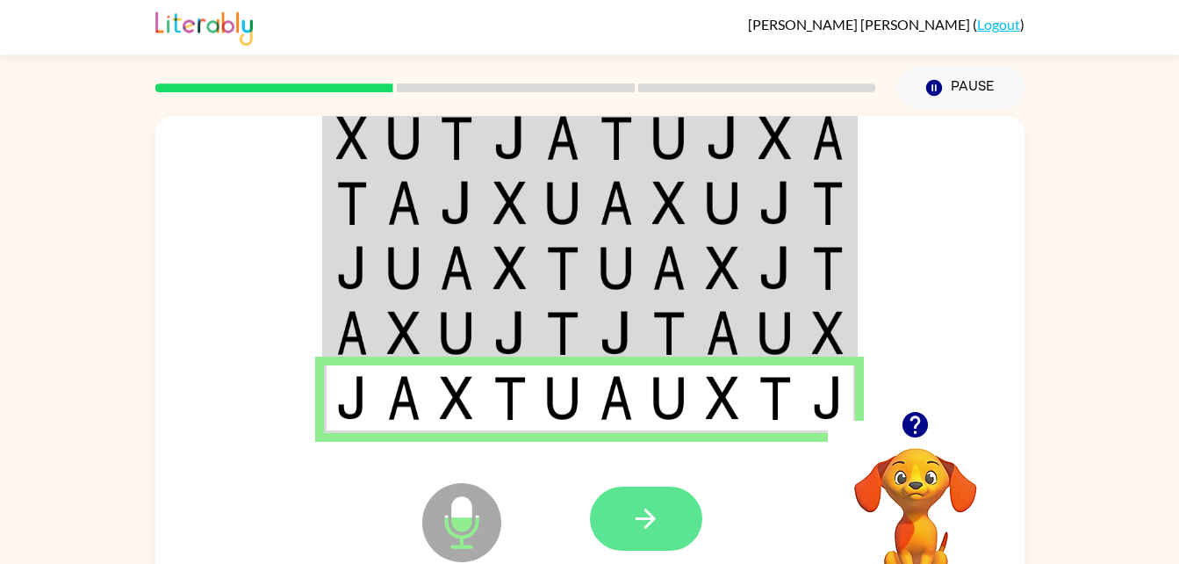
click at [631, 527] on icon "button" at bounding box center [646, 518] width 31 height 31
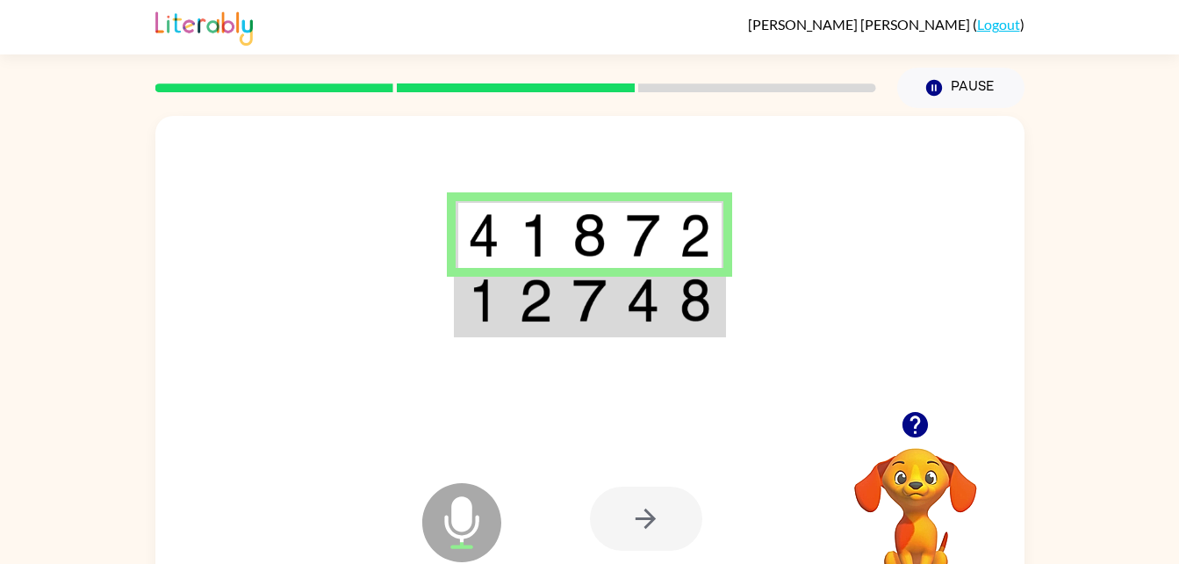
click at [483, 322] on img at bounding box center [484, 300] width 32 height 44
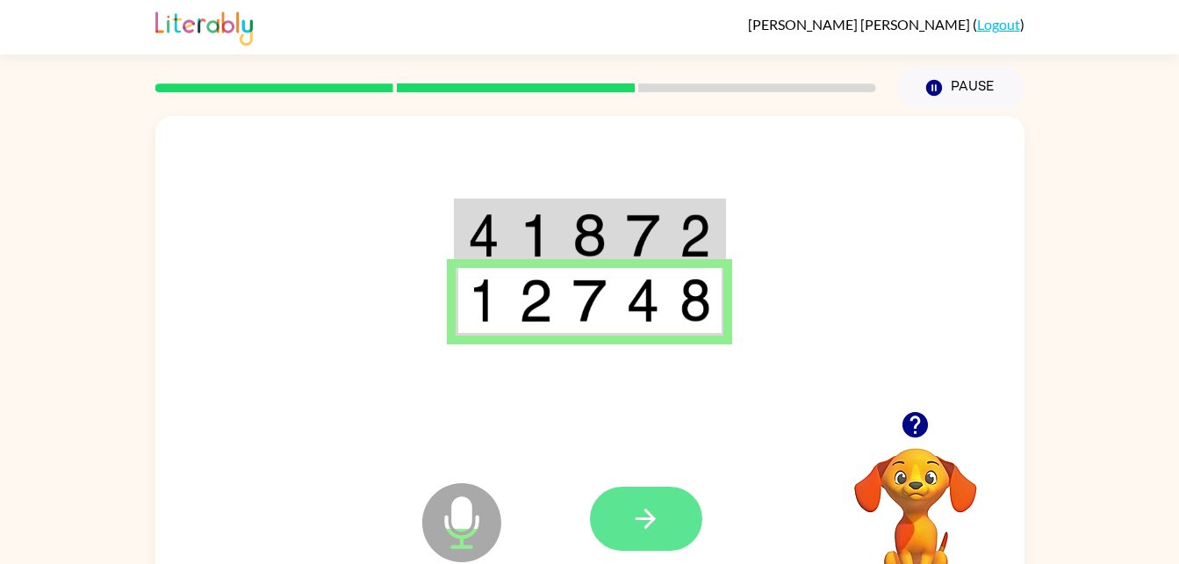
click at [647, 517] on icon "button" at bounding box center [646, 518] width 31 height 31
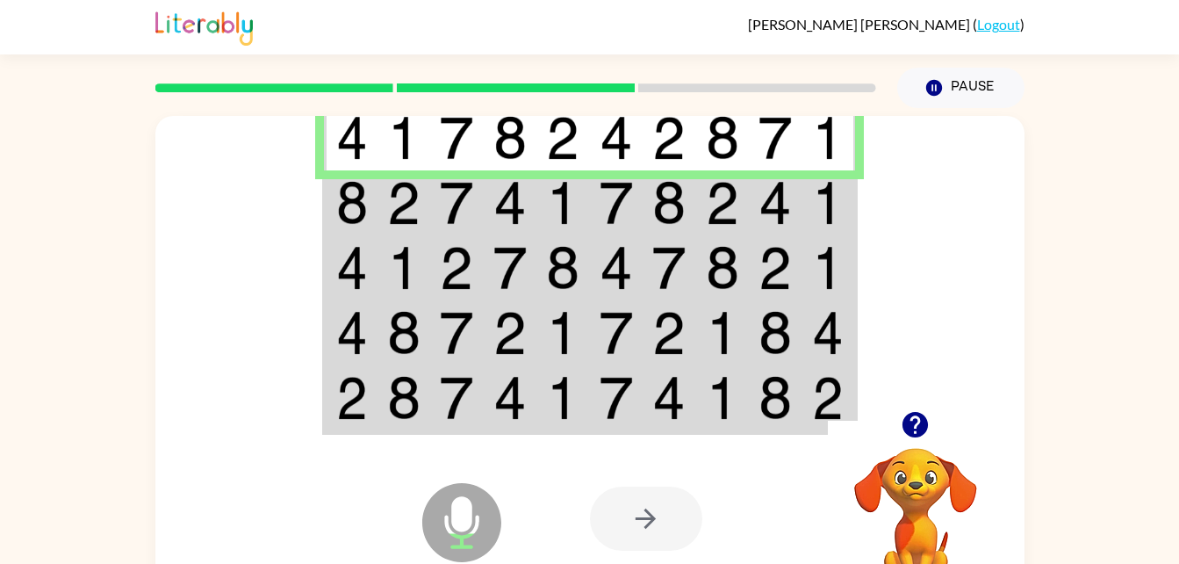
click at [386, 219] on td at bounding box center [405, 202] width 54 height 65
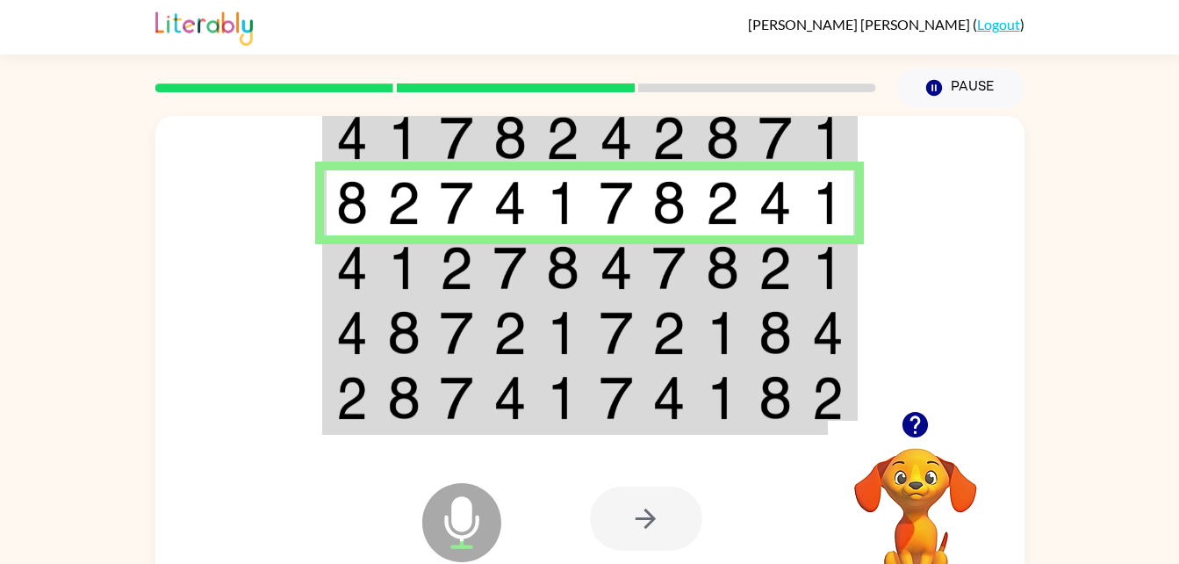
click at [384, 260] on td at bounding box center [405, 267] width 54 height 65
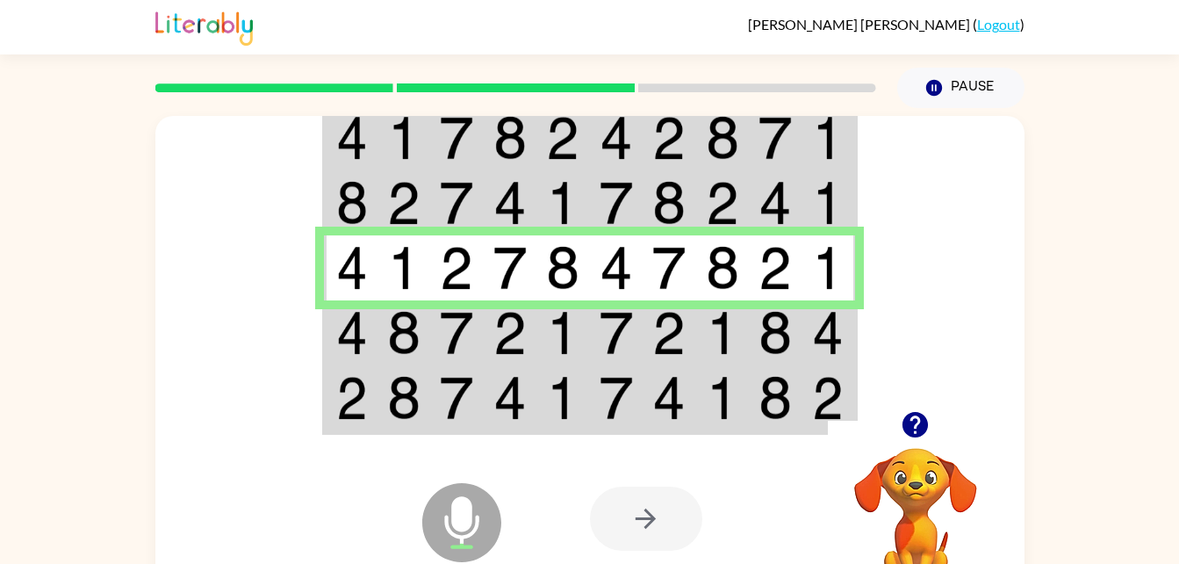
click at [460, 334] on img at bounding box center [456, 333] width 33 height 44
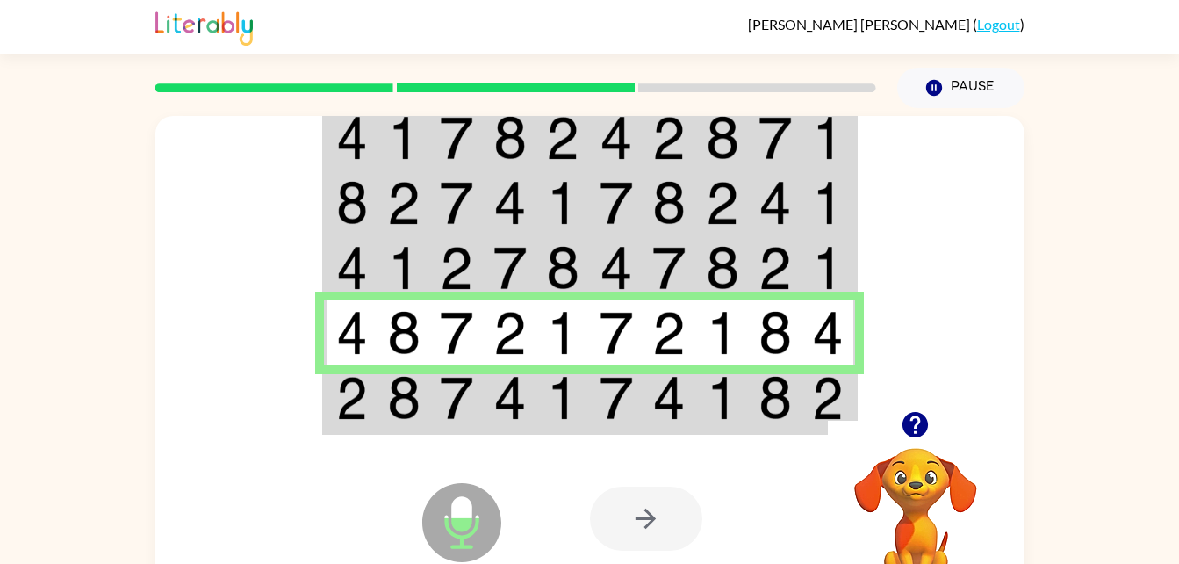
click at [401, 414] on img at bounding box center [403, 398] width 33 height 44
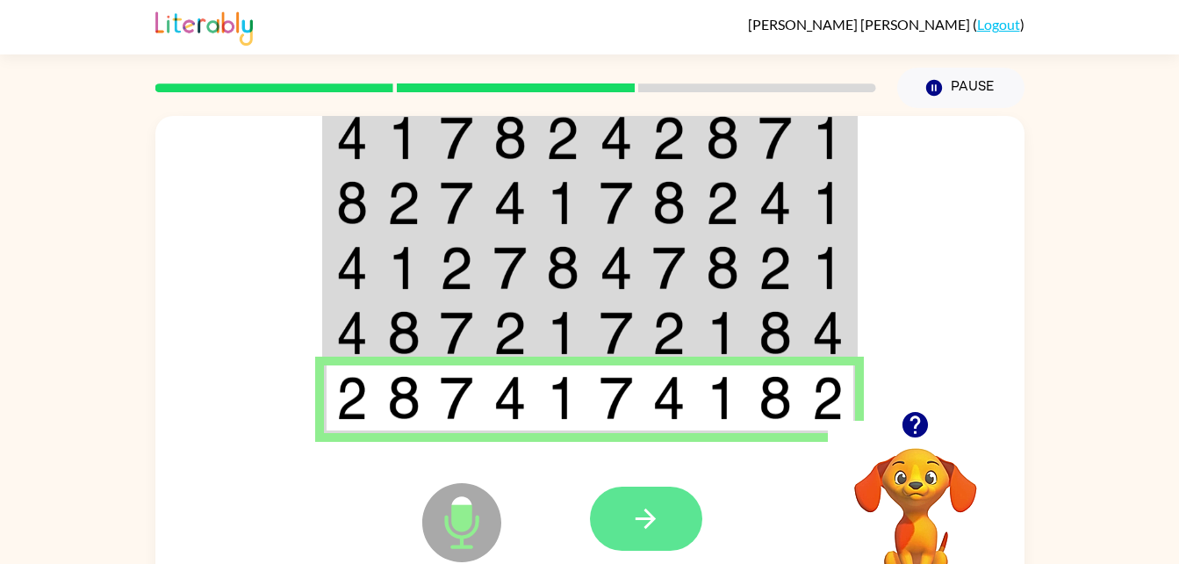
click at [644, 513] on icon "button" at bounding box center [646, 518] width 31 height 31
